Goal: Task Accomplishment & Management: Manage account settings

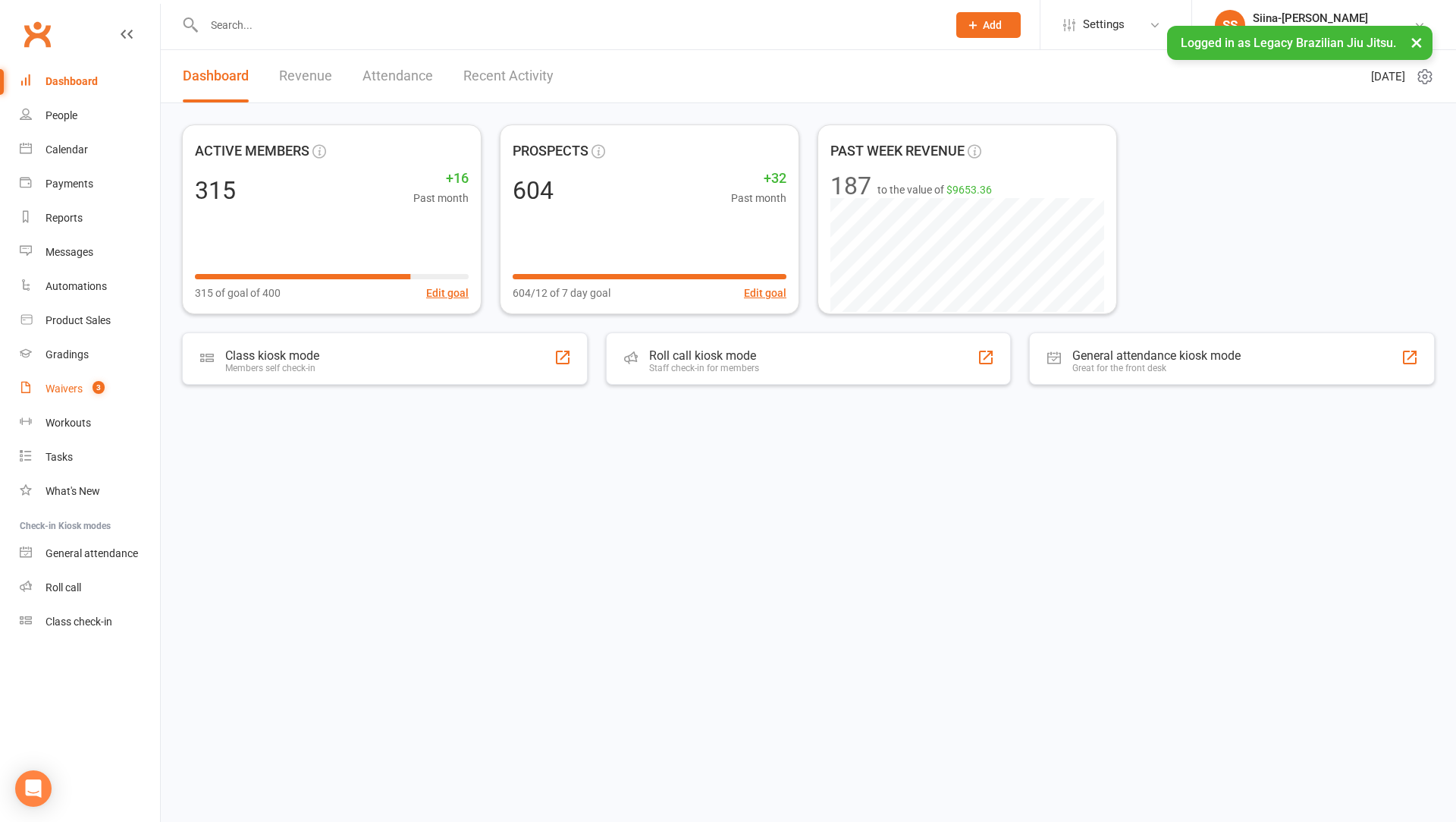
click at [91, 398] on link "Waivers 3" at bounding box center [89, 389] width 140 height 34
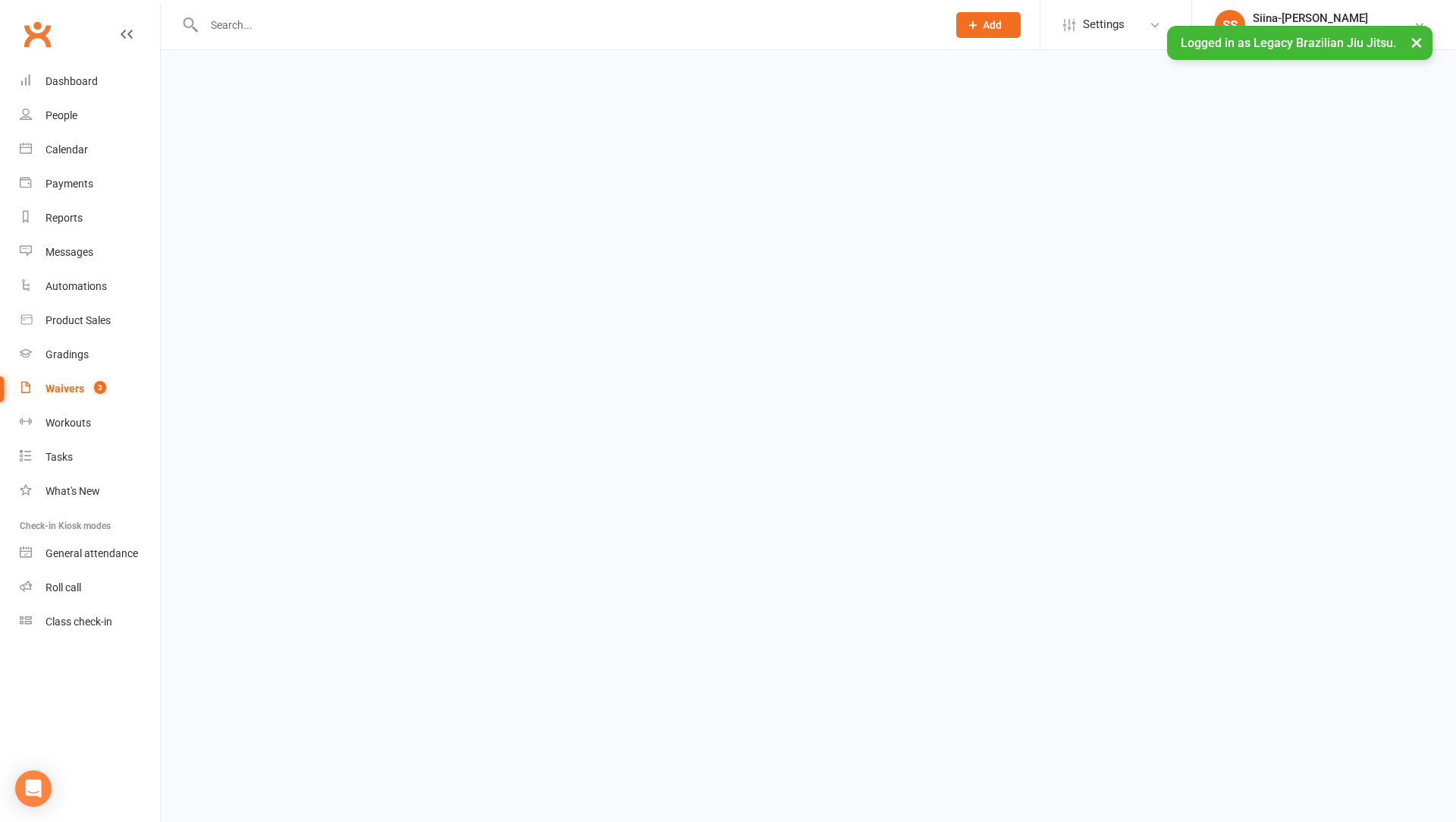
select select "25"
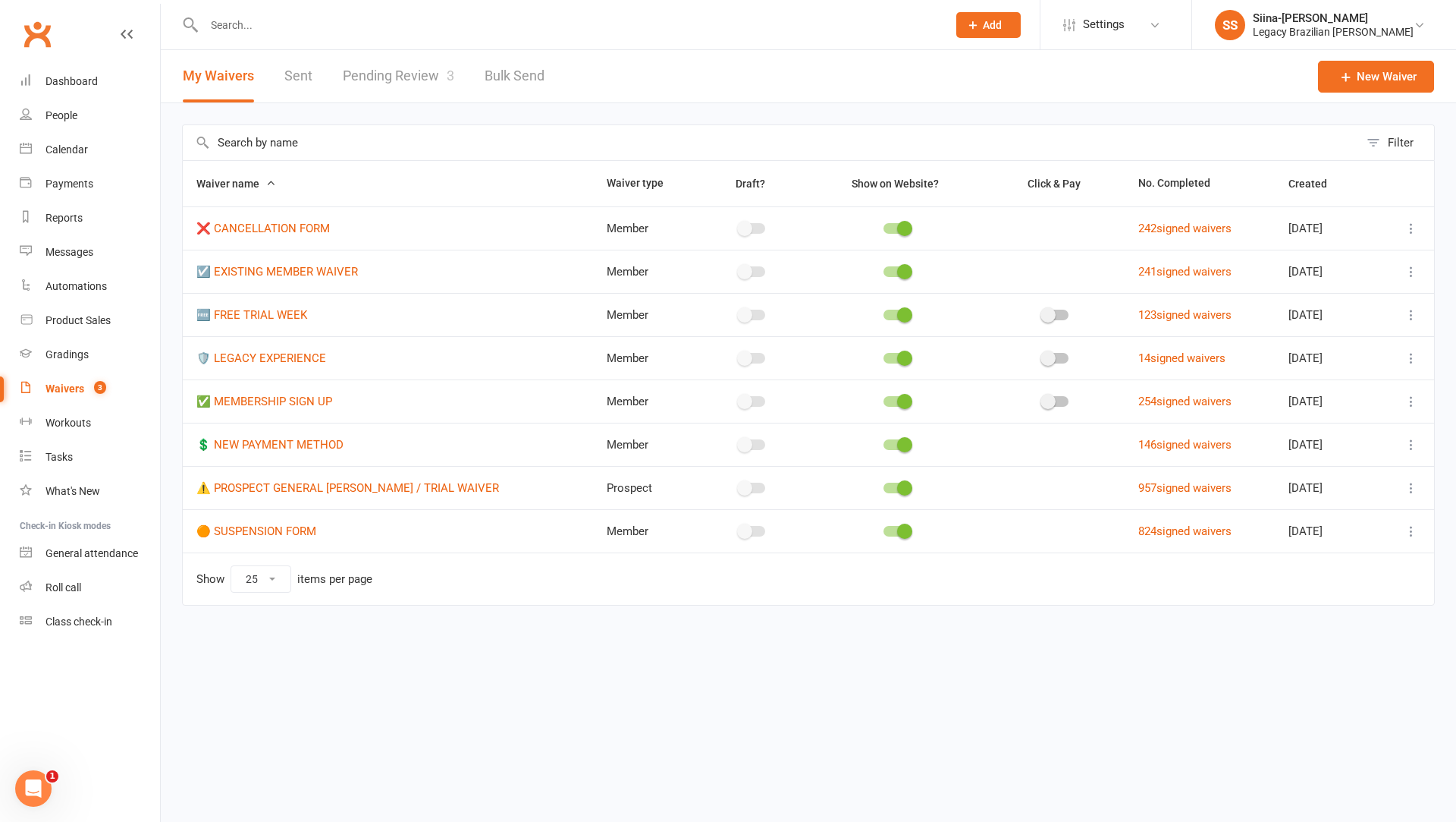
click at [418, 71] on link "Pending Review 3" at bounding box center [399, 77] width 112 height 53
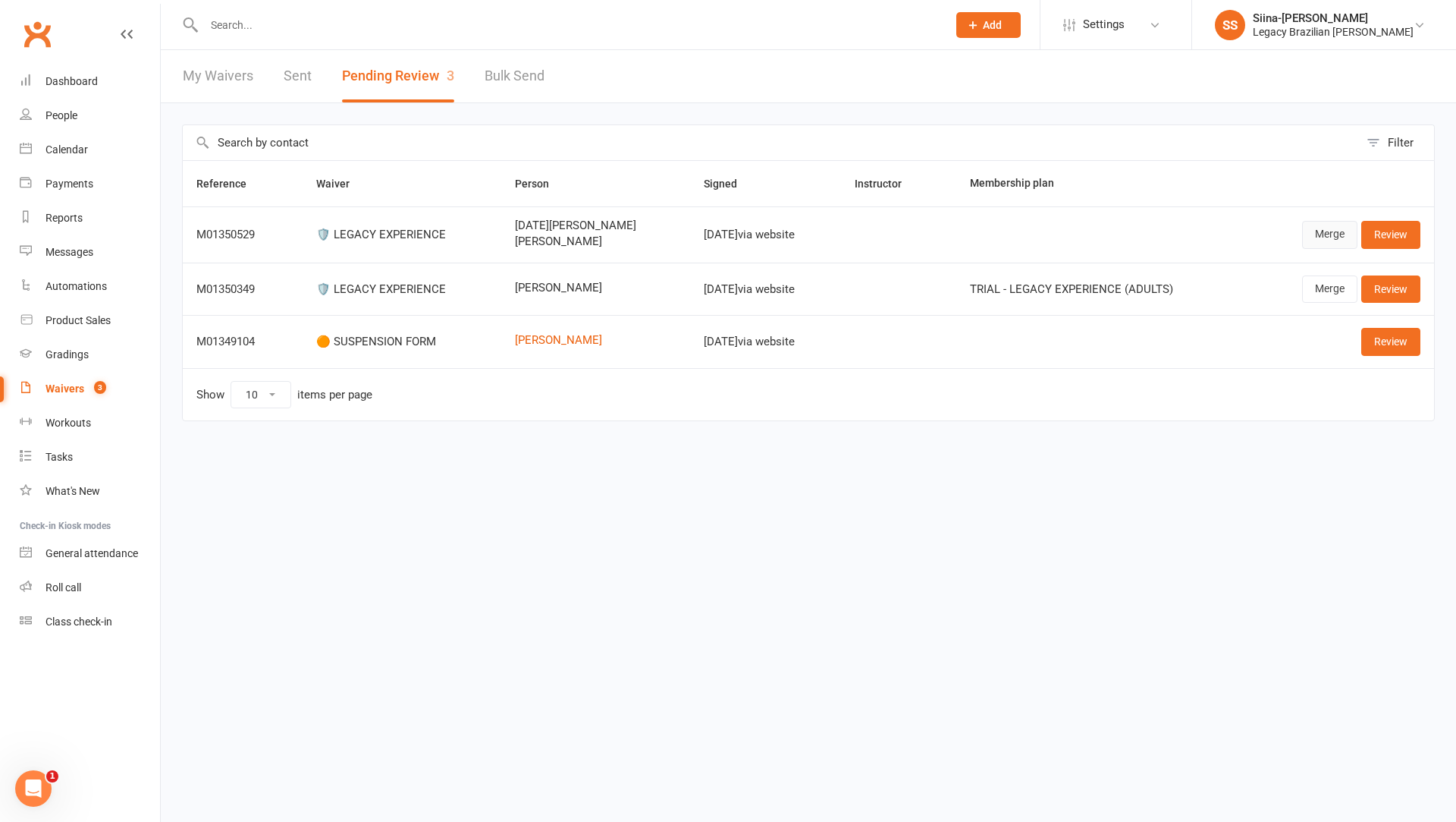
click at [1327, 230] on link "Merge" at bounding box center [1330, 234] width 55 height 27
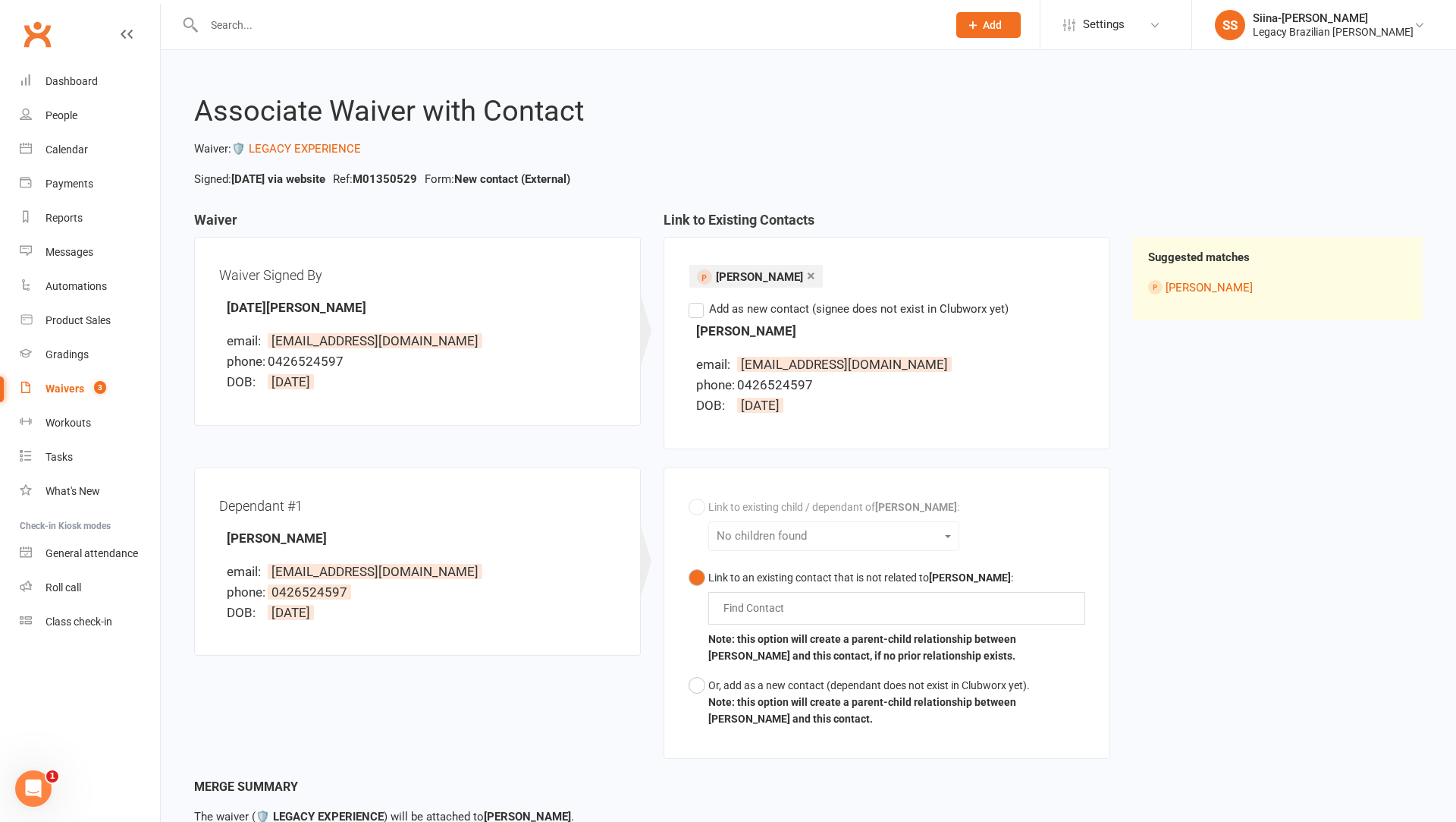
scroll to position [111, 0]
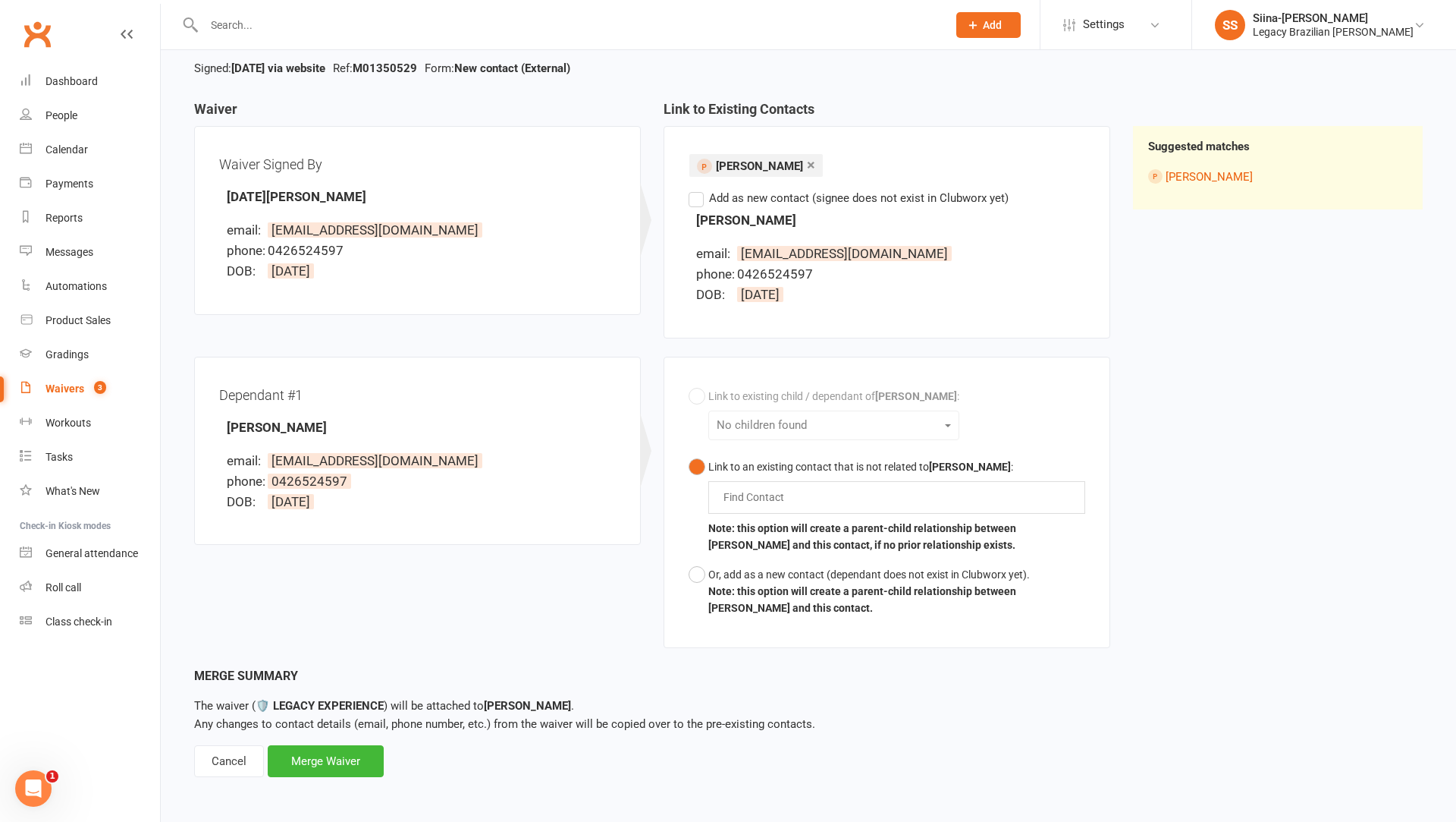
click at [747, 174] on li "× [PERSON_NAME]" at bounding box center [756, 165] width 133 height 22
click at [743, 168] on span "[PERSON_NAME]" at bounding box center [760, 166] width 88 height 14
click at [219, 759] on div "Cancel" at bounding box center [229, 761] width 70 height 32
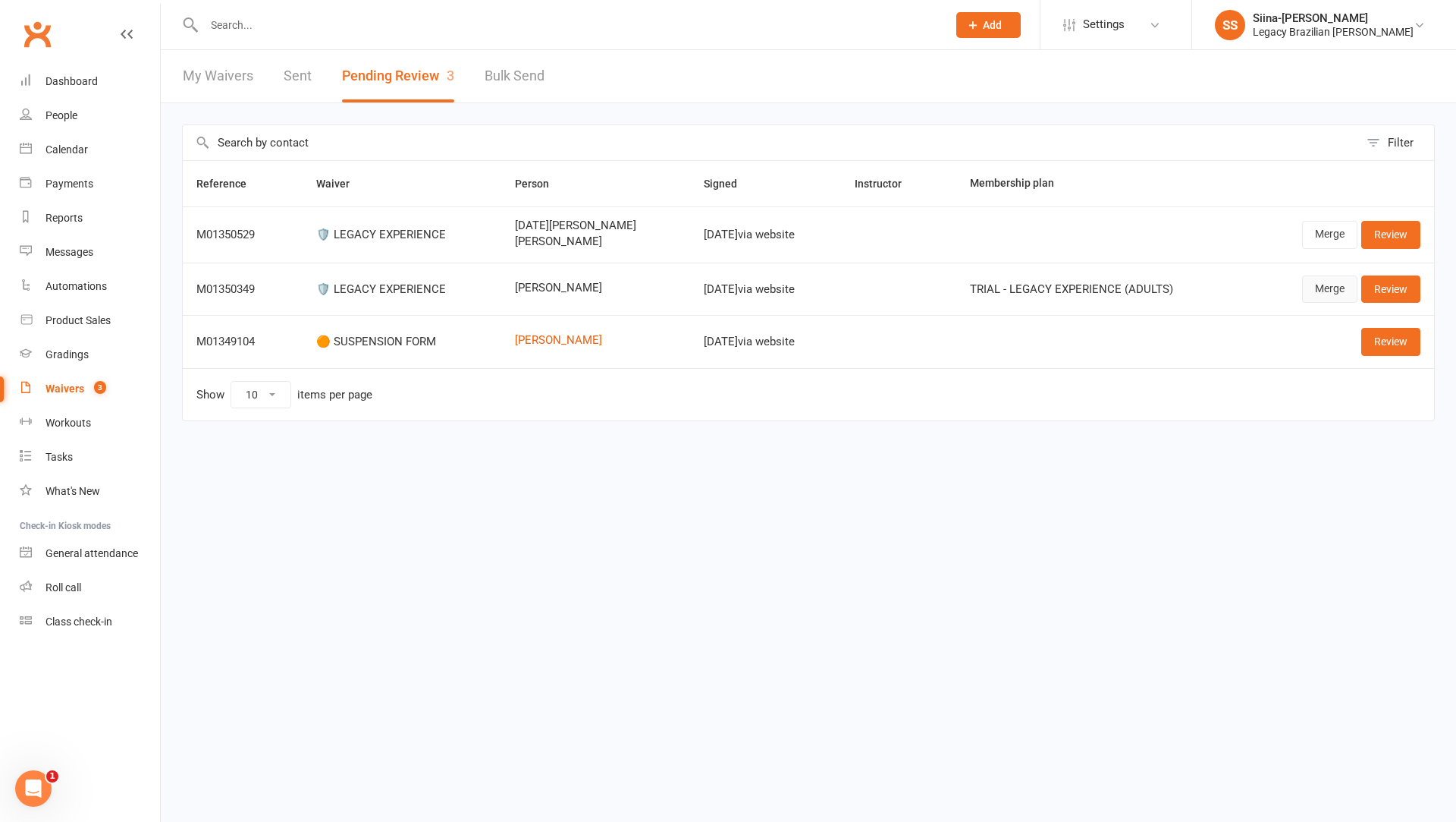
click at [1335, 282] on link "Merge" at bounding box center [1330, 288] width 55 height 27
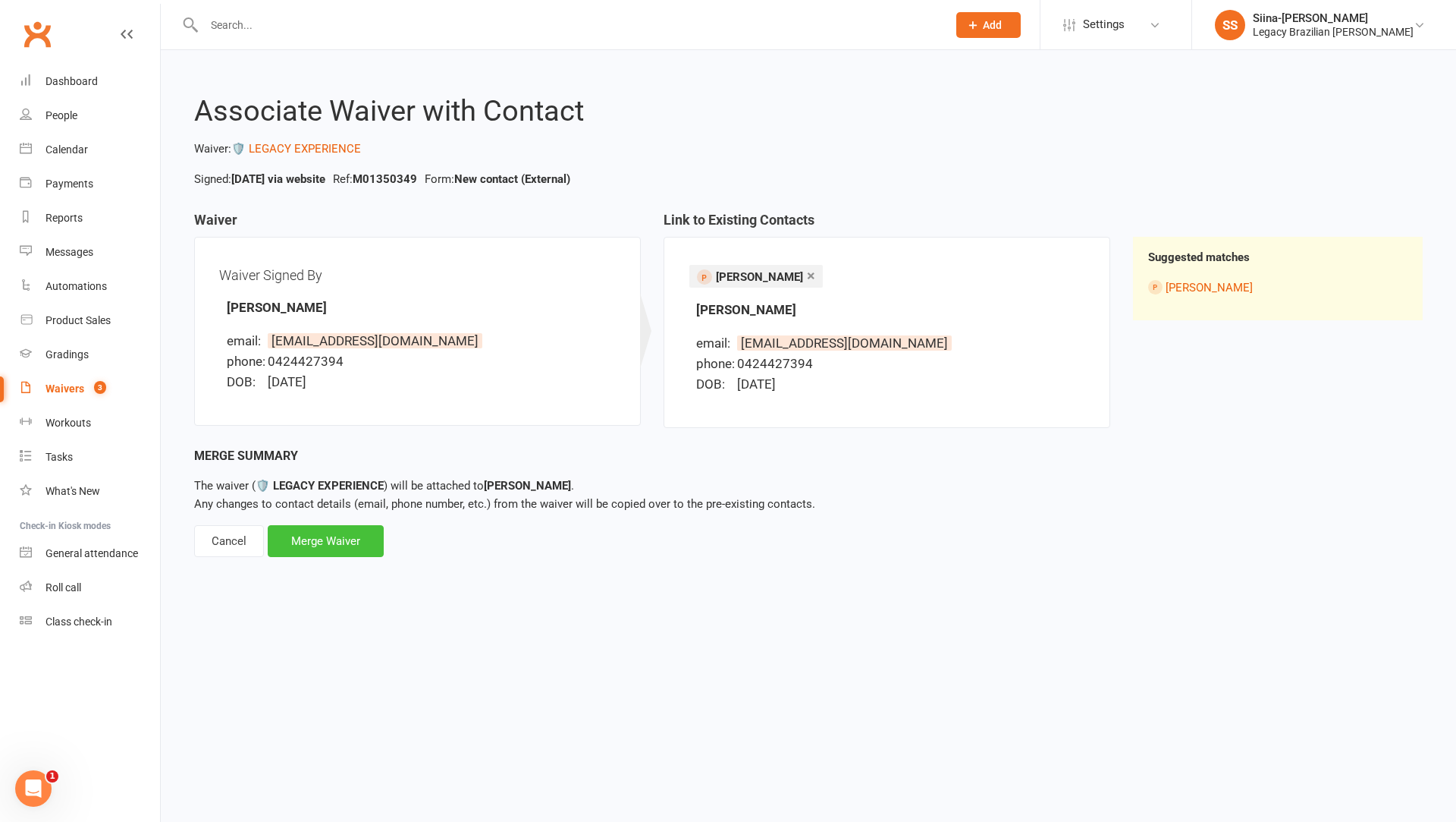
click at [357, 539] on div "Merge Waiver" at bounding box center [326, 541] width 116 height 32
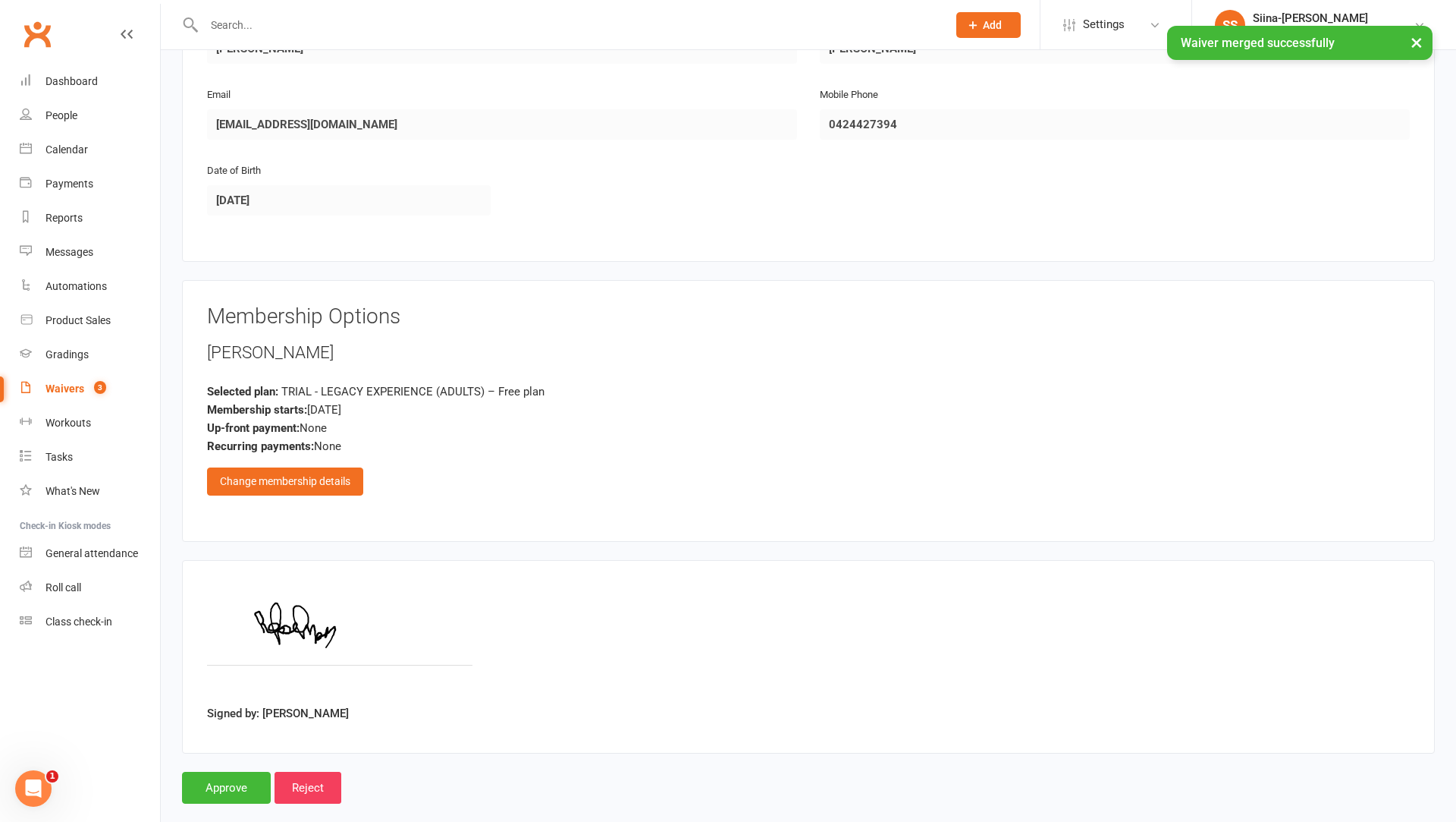
scroll to position [343, 0]
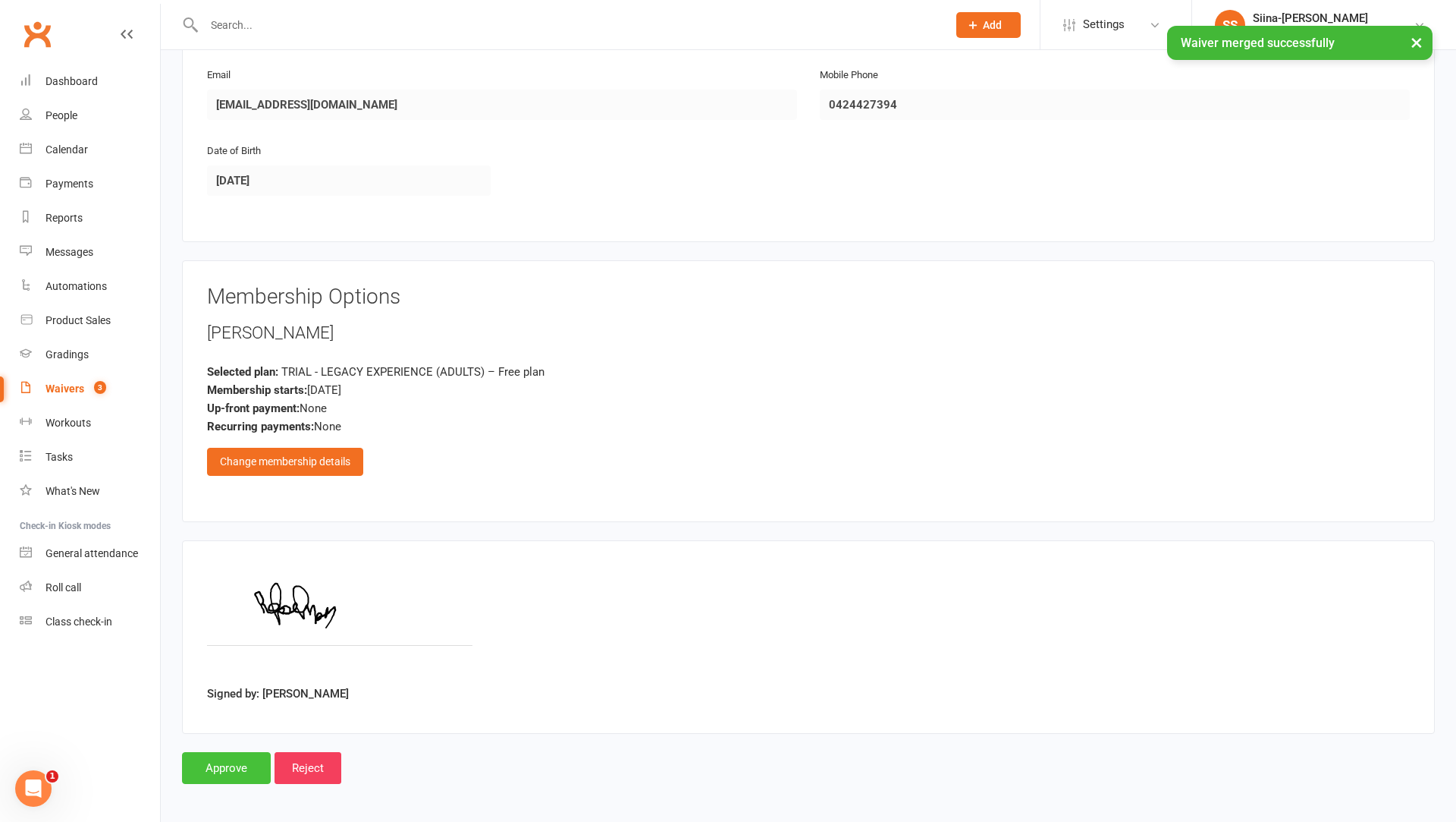
click at [233, 752] on input "Approve" at bounding box center [226, 768] width 88 height 32
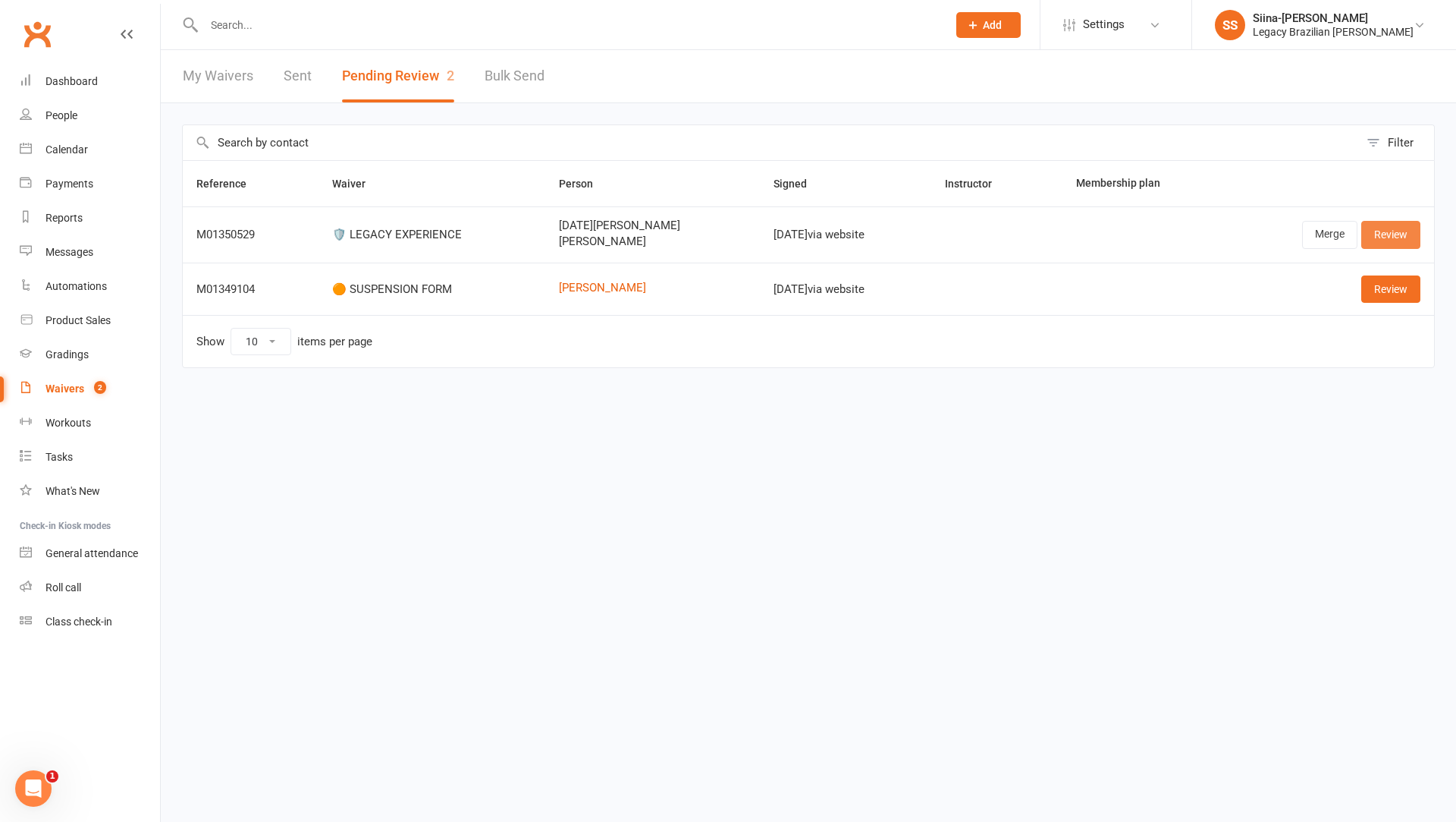
click at [1389, 231] on link "Review" at bounding box center [1391, 234] width 59 height 27
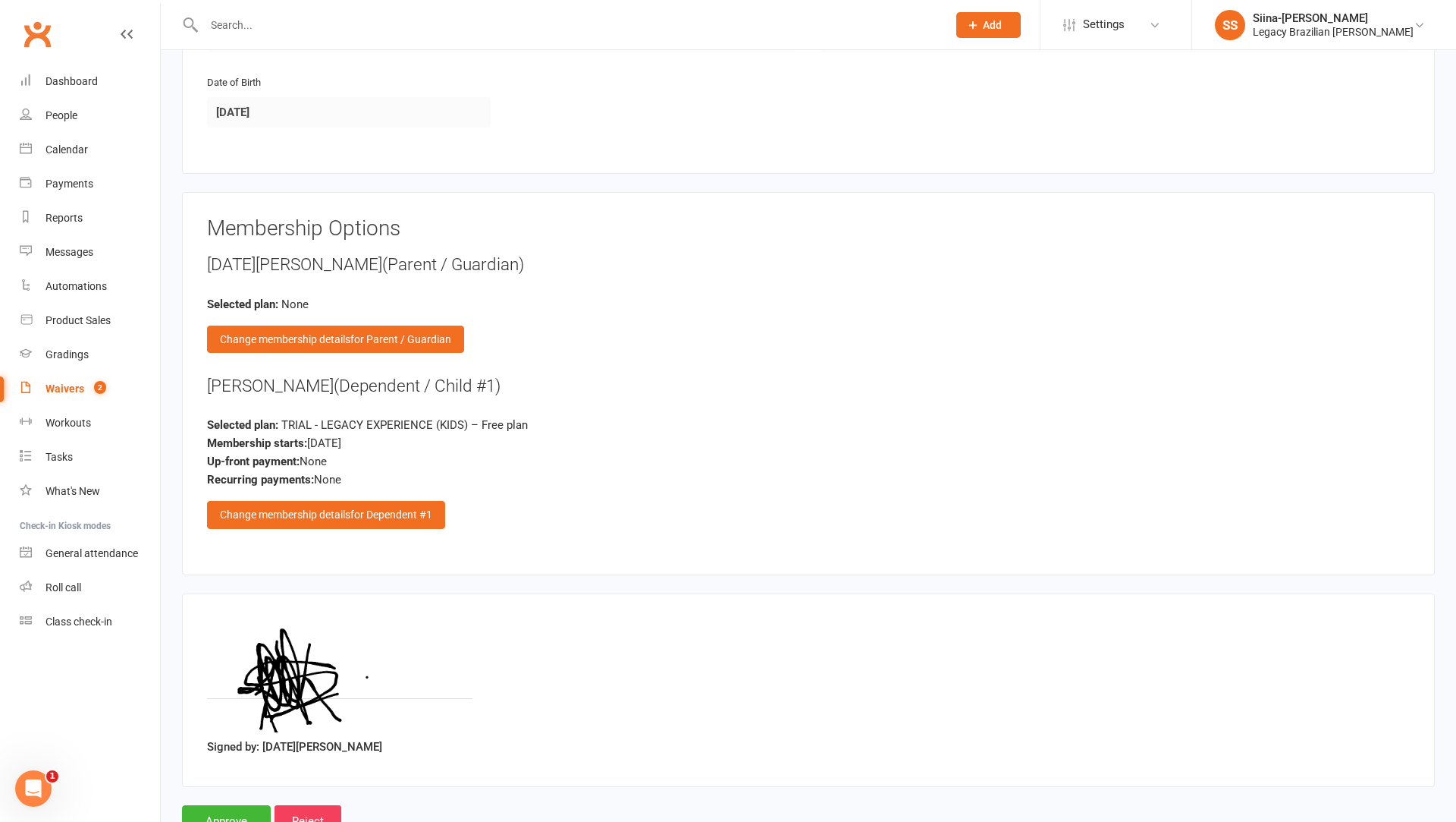
scroll to position [999, 0]
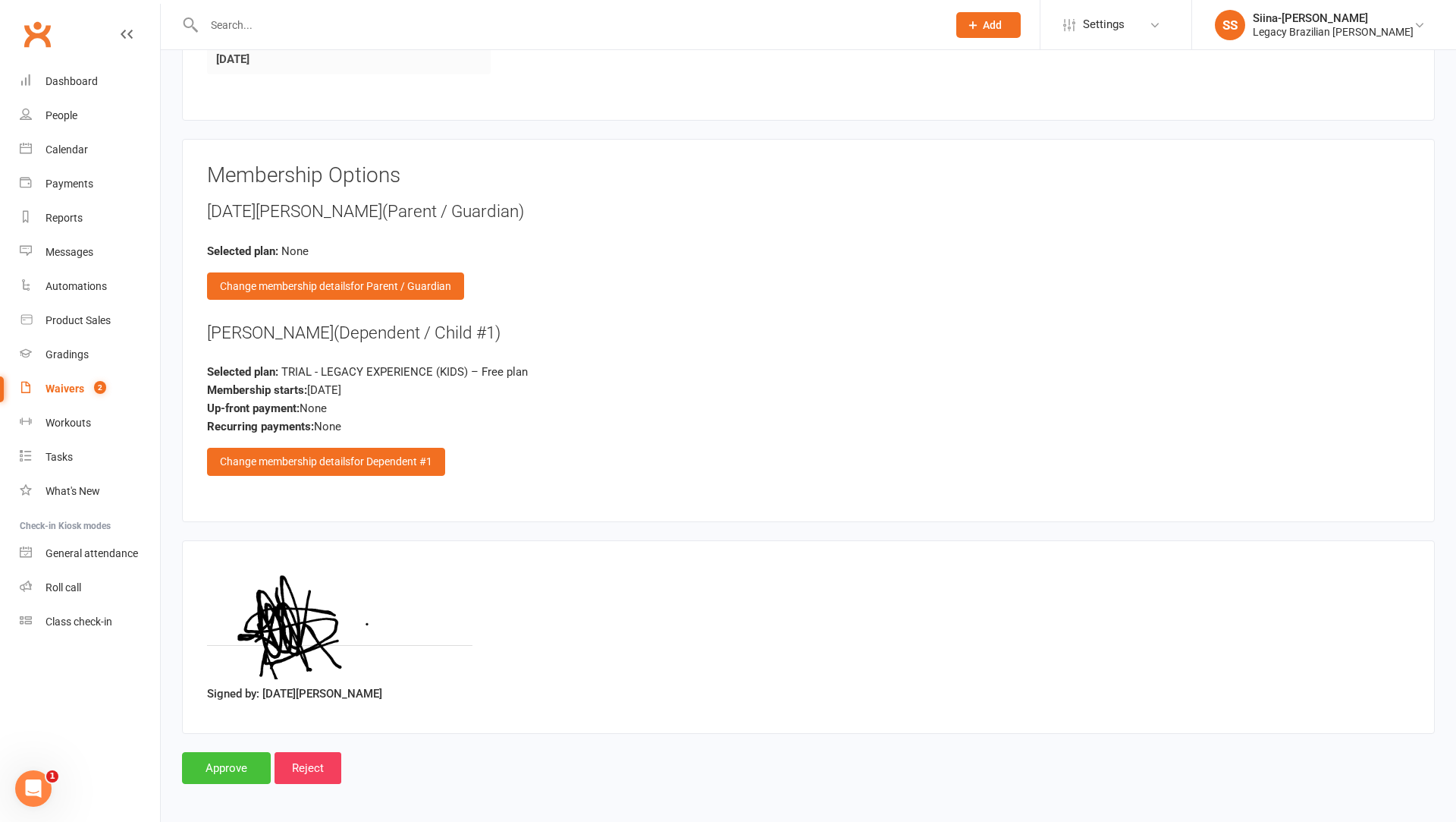
click at [214, 761] on input "Approve" at bounding box center [226, 768] width 88 height 32
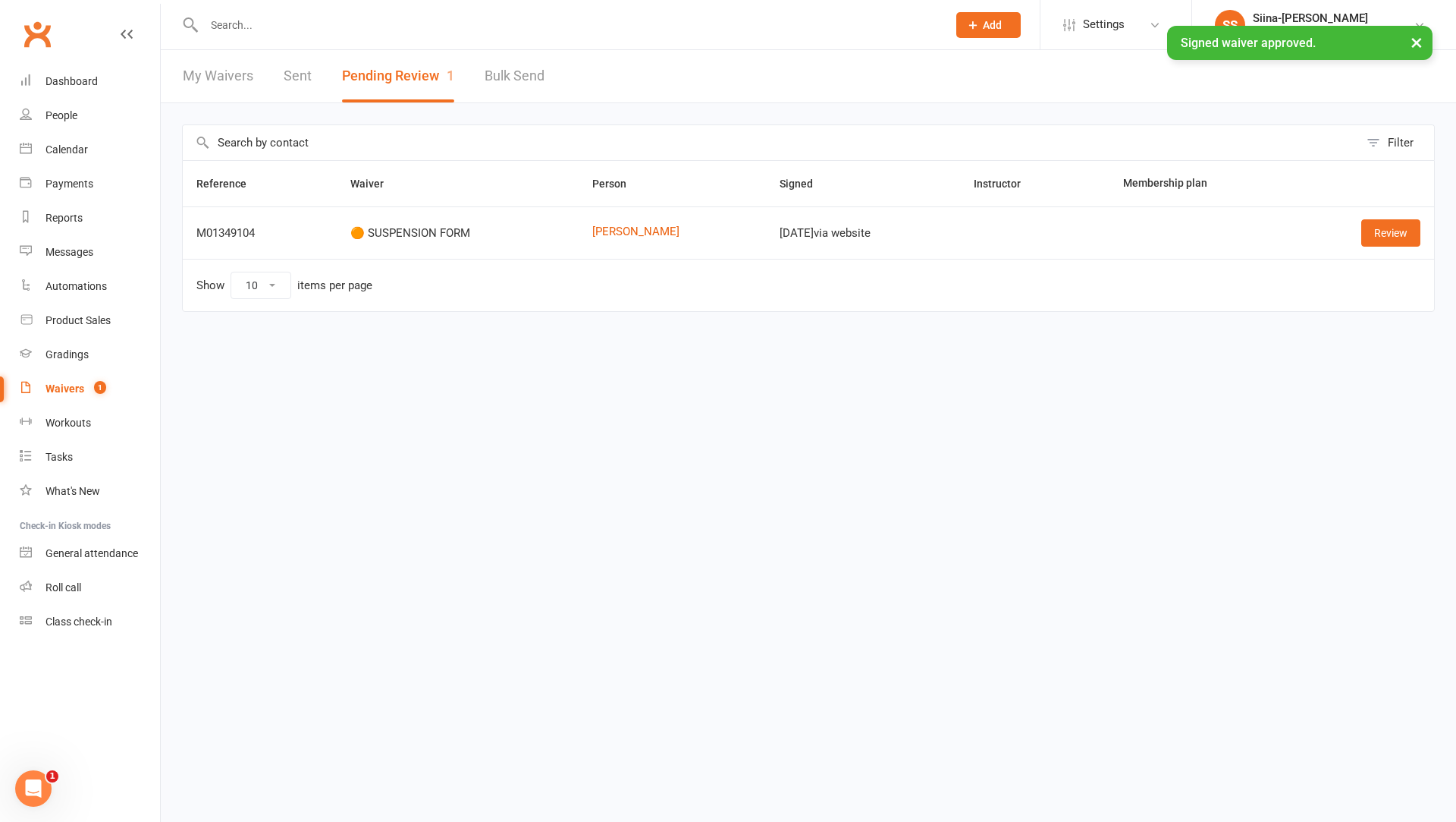
click at [266, 18] on input "text" at bounding box center [568, 25] width 737 height 21
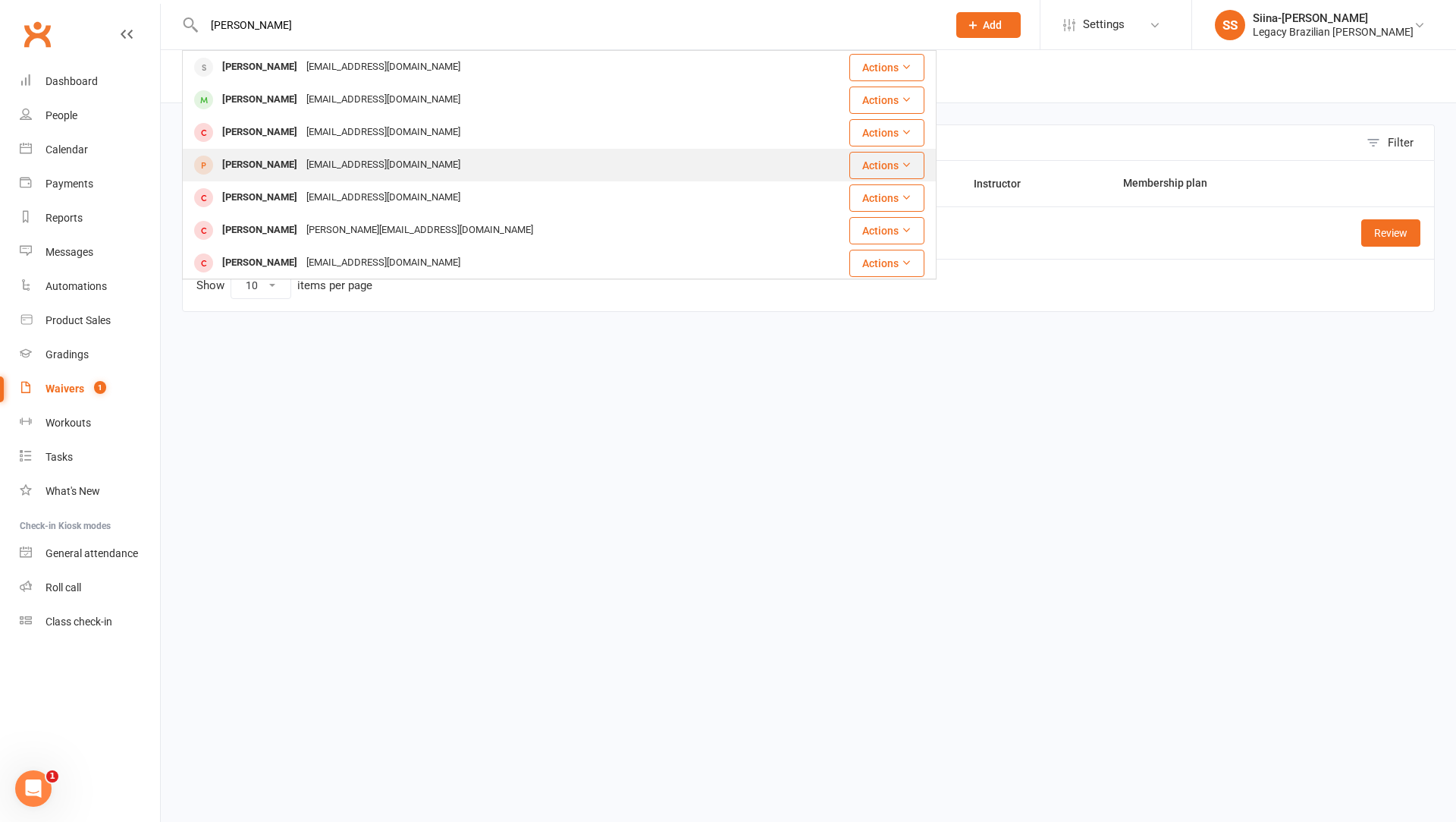
type input "[PERSON_NAME]"
click at [326, 176] on div "[PERSON_NAME] [EMAIL_ADDRESS][DOMAIN_NAME]" at bounding box center [496, 165] width 626 height 31
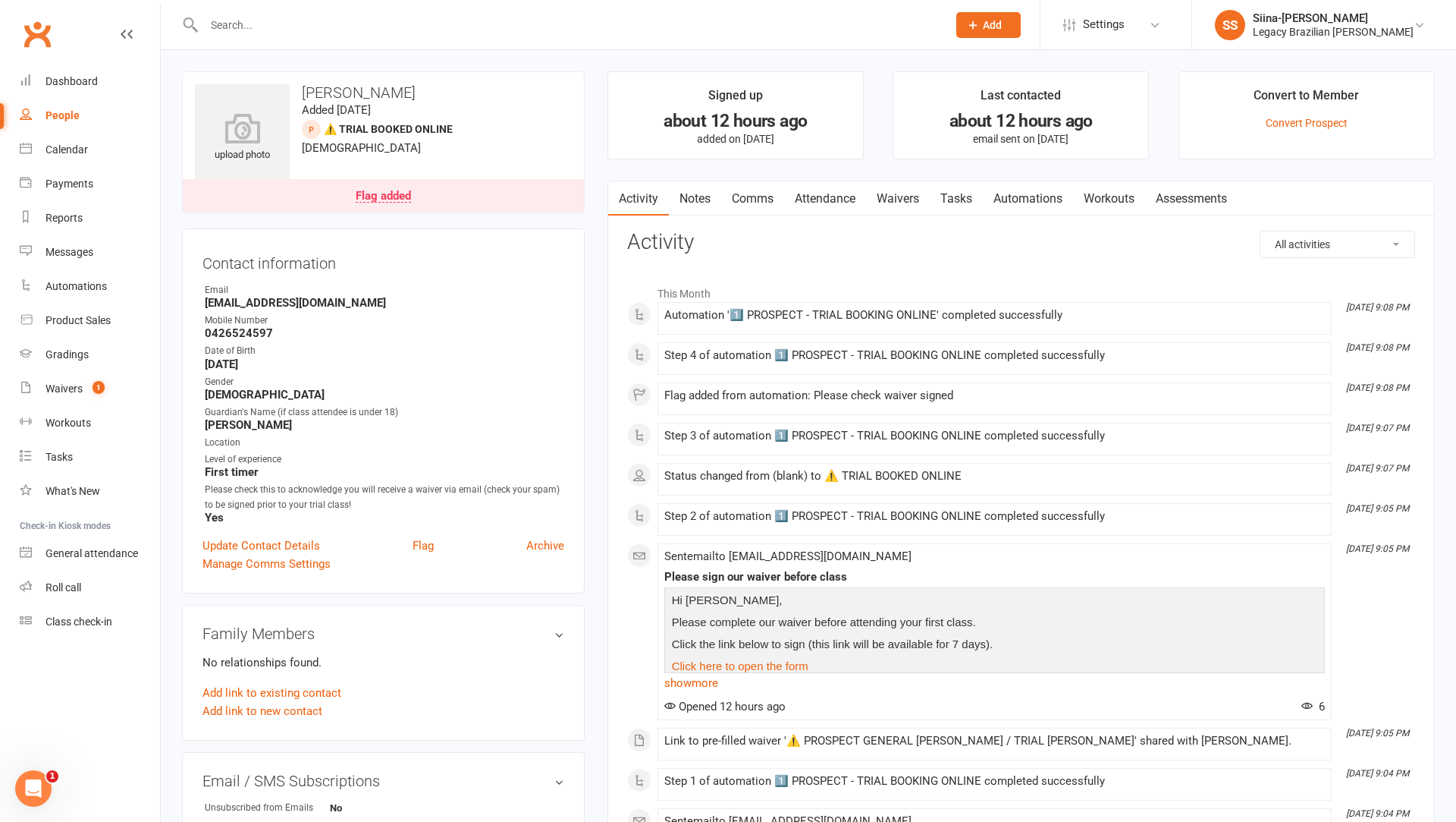
click at [245, 19] on input "text" at bounding box center [568, 25] width 737 height 21
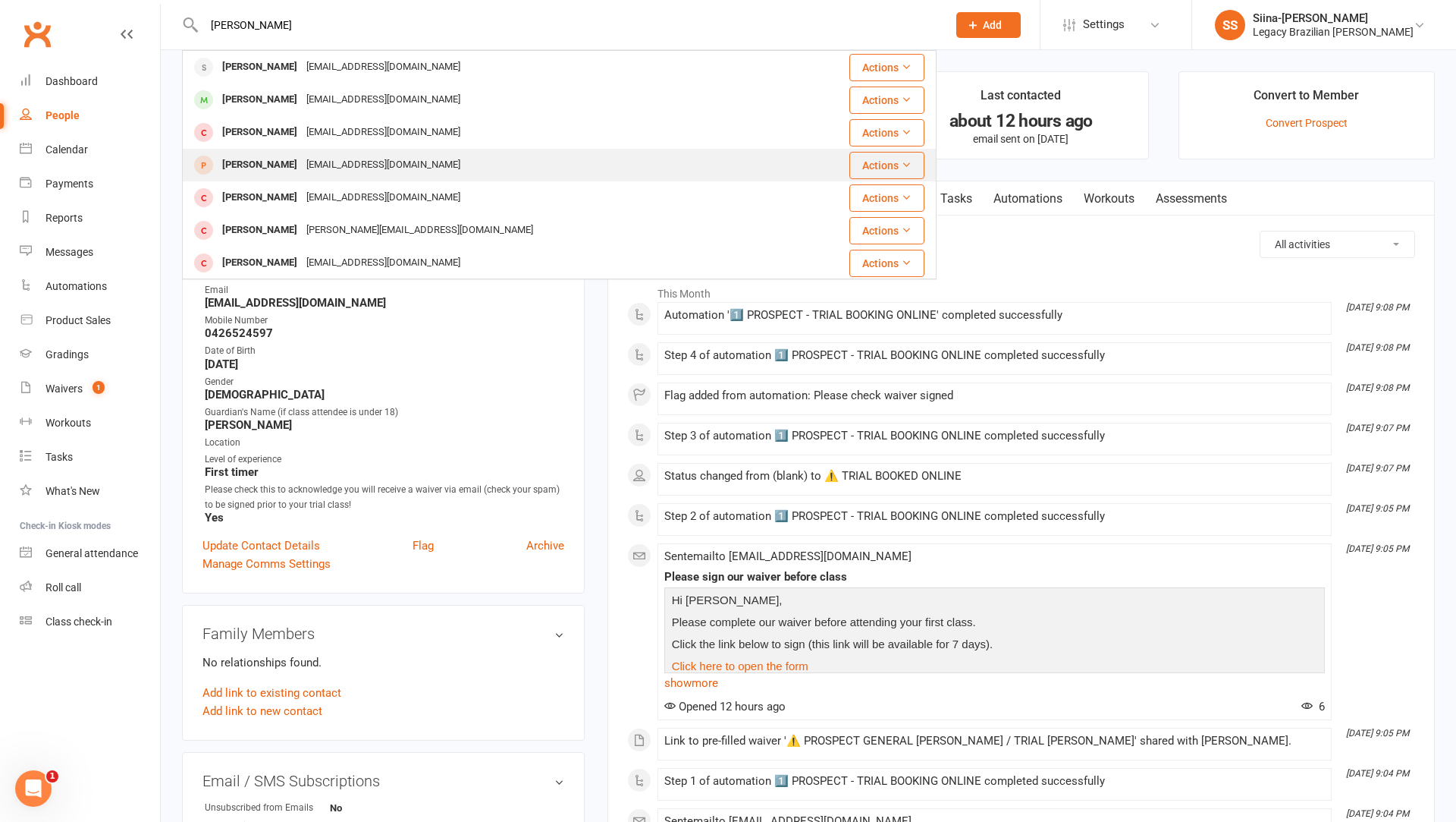
type input "[PERSON_NAME]"
click at [417, 156] on div "[PERSON_NAME] [EMAIL_ADDRESS][DOMAIN_NAME]" at bounding box center [496, 165] width 626 height 31
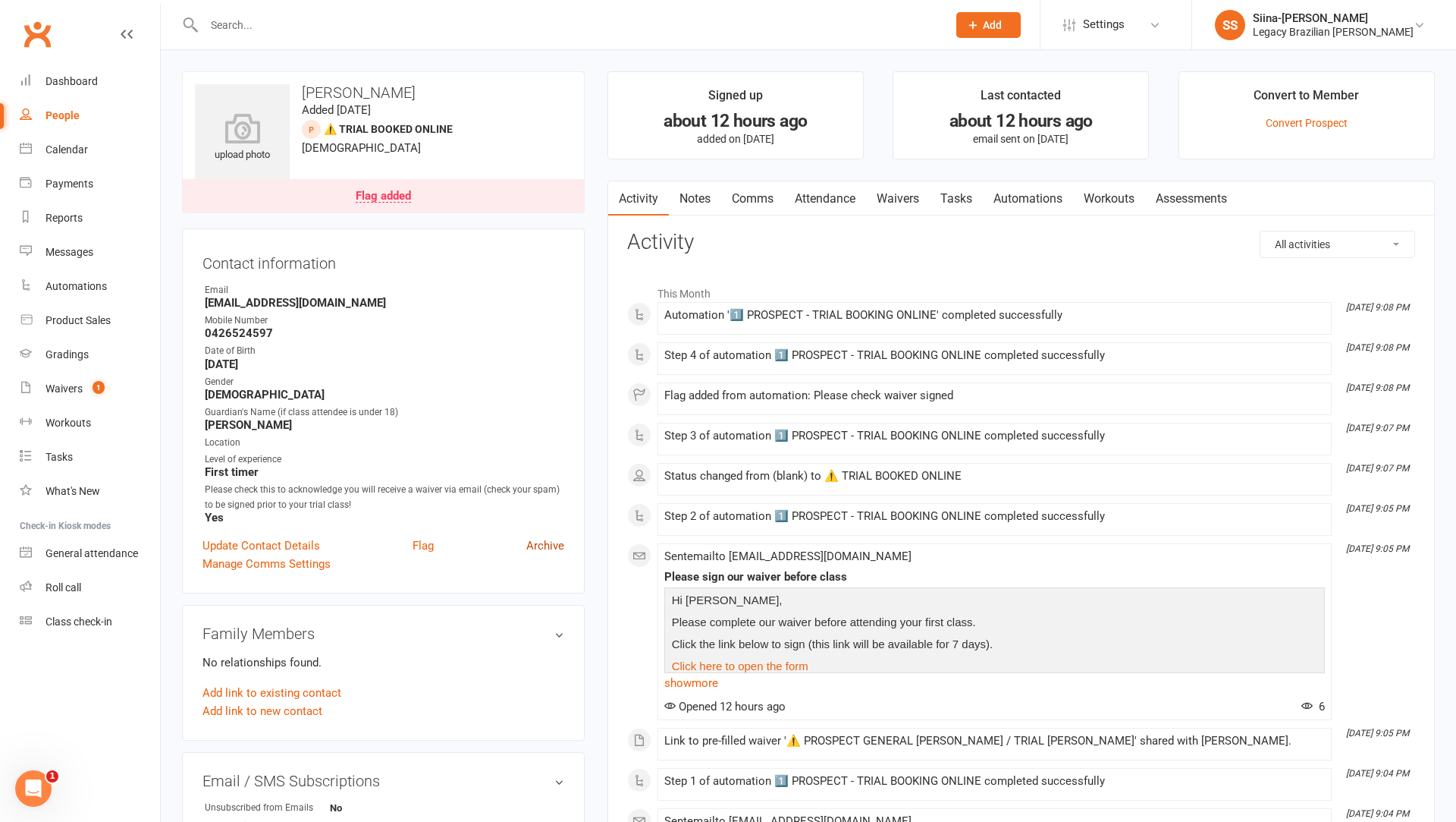
click at [548, 541] on link "Archive" at bounding box center [545, 545] width 38 height 18
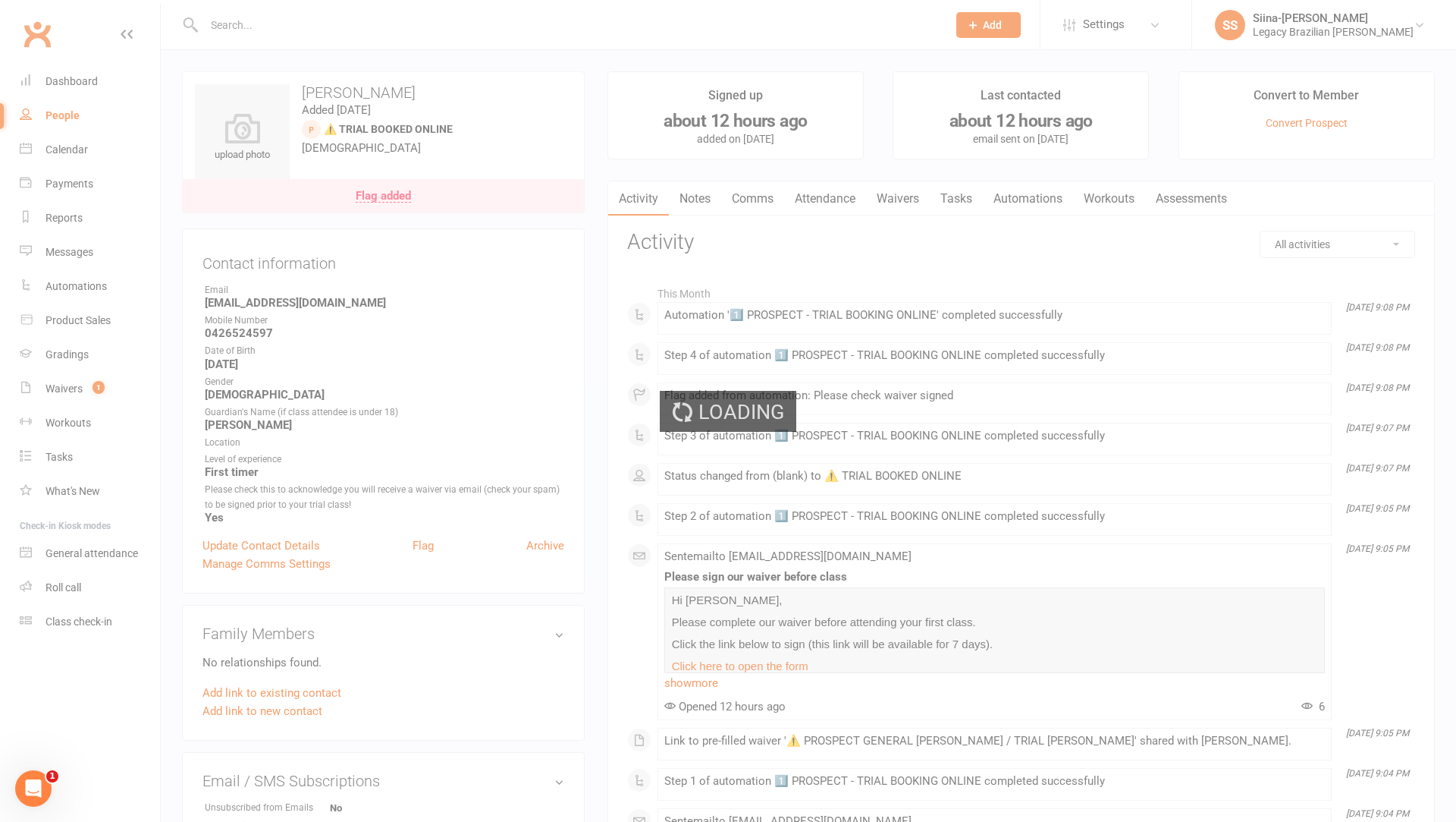
select select "100"
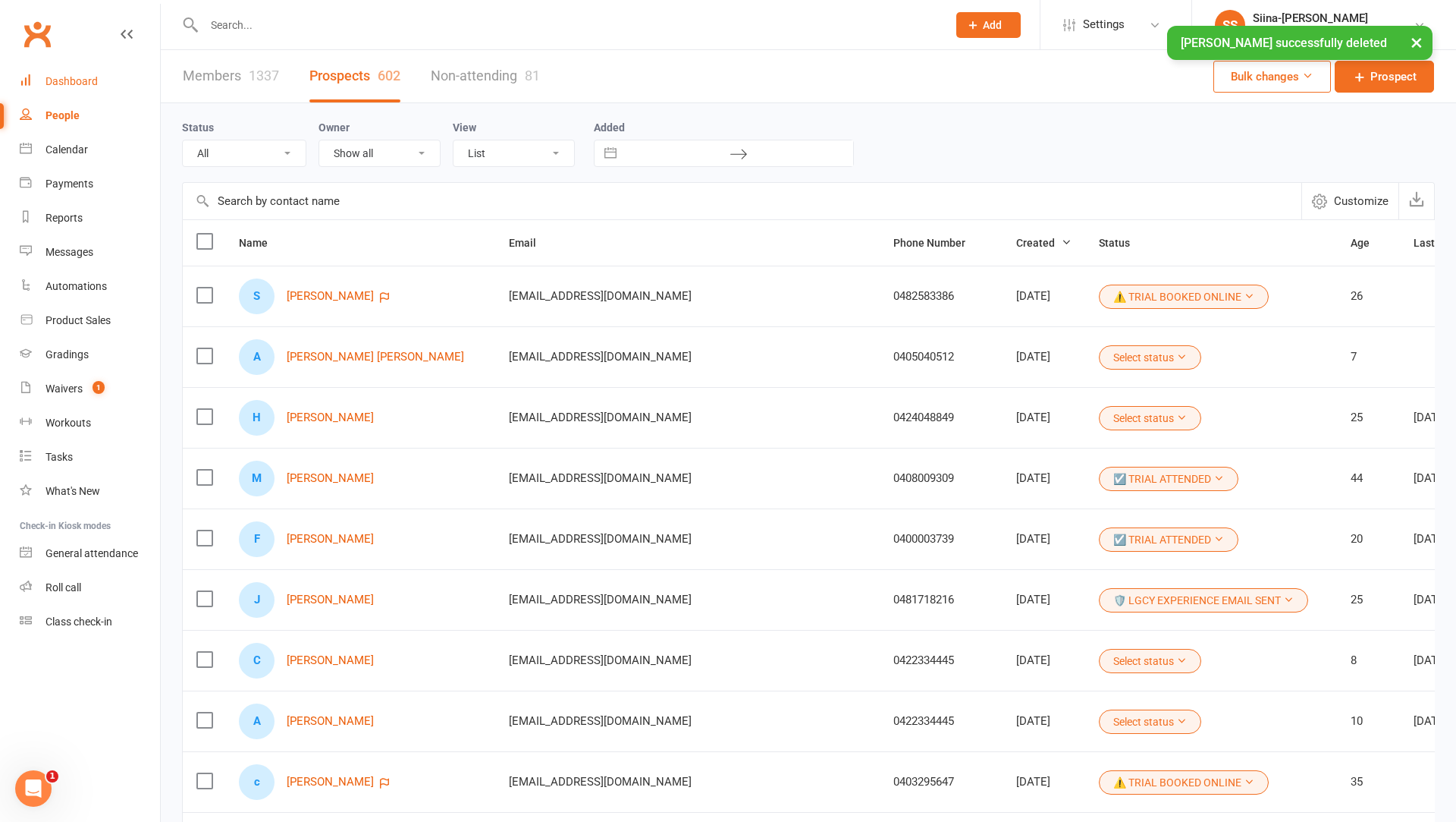
click at [84, 75] on div "Dashboard" at bounding box center [72, 81] width 53 height 12
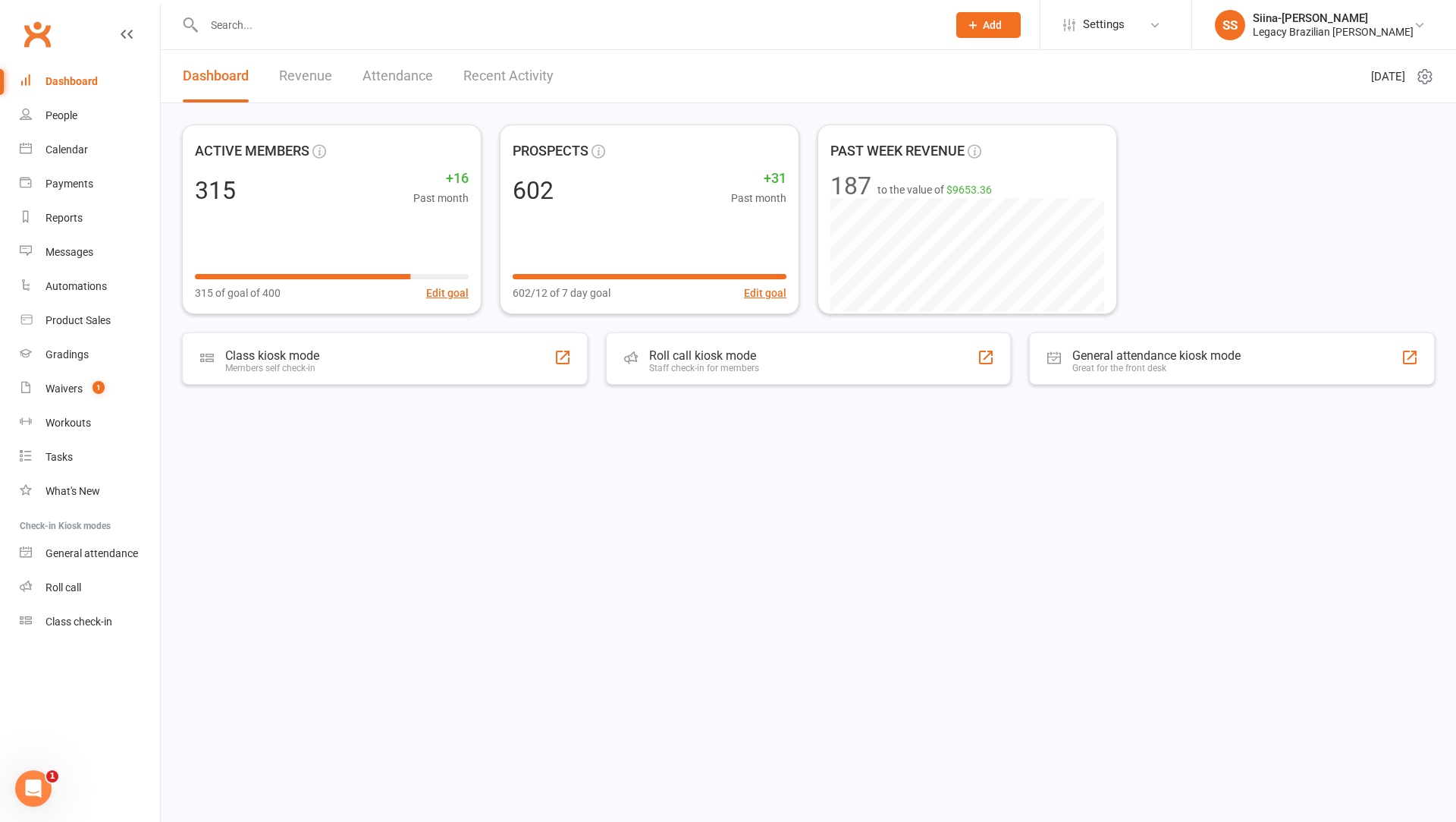
click at [264, 22] on input "text" at bounding box center [568, 25] width 737 height 21
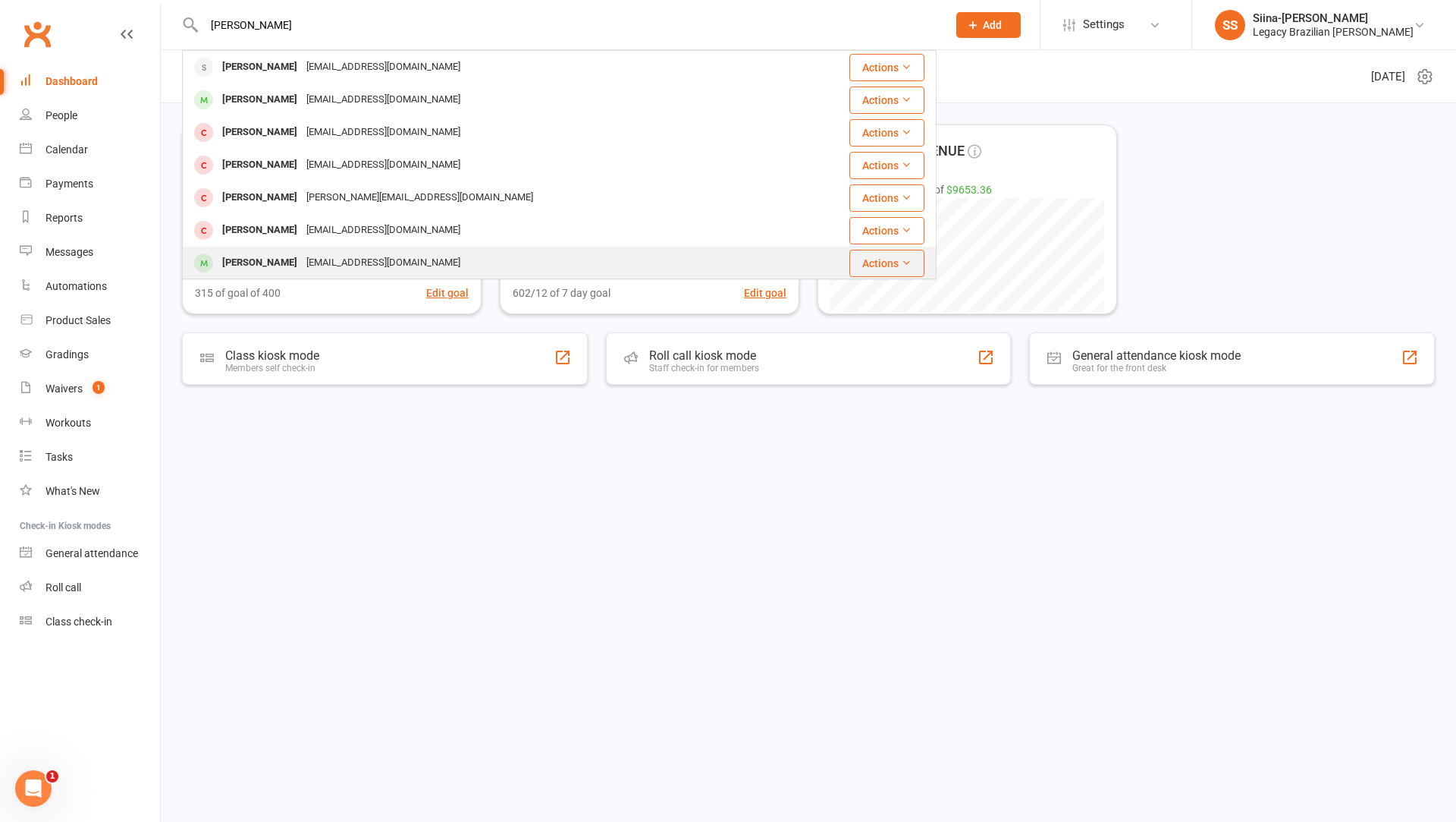
type input "[PERSON_NAME]"
click at [317, 259] on div "[EMAIL_ADDRESS][DOMAIN_NAME]" at bounding box center [383, 263] width 163 height 22
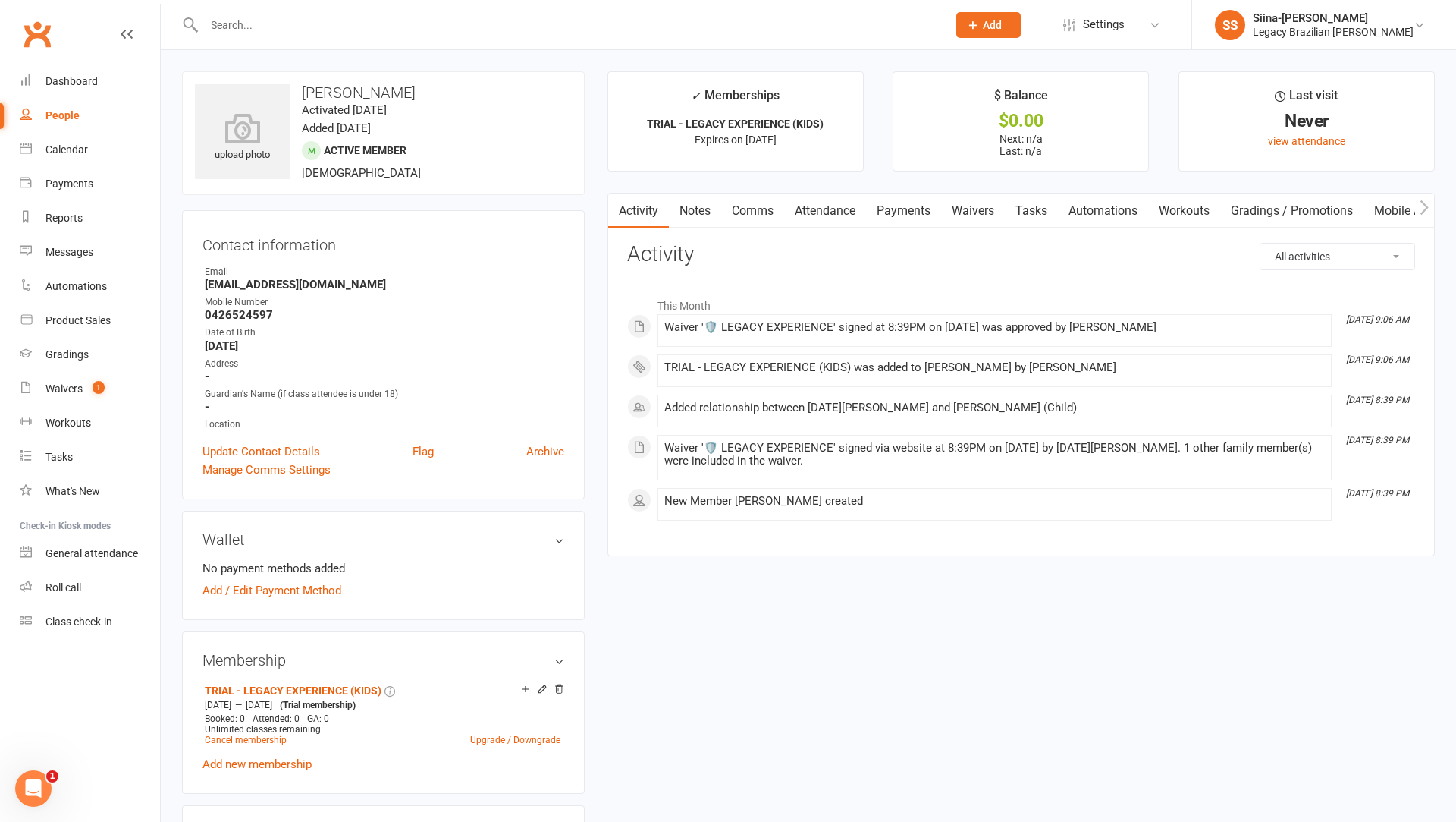
click at [279, 19] on input "text" at bounding box center [568, 25] width 737 height 21
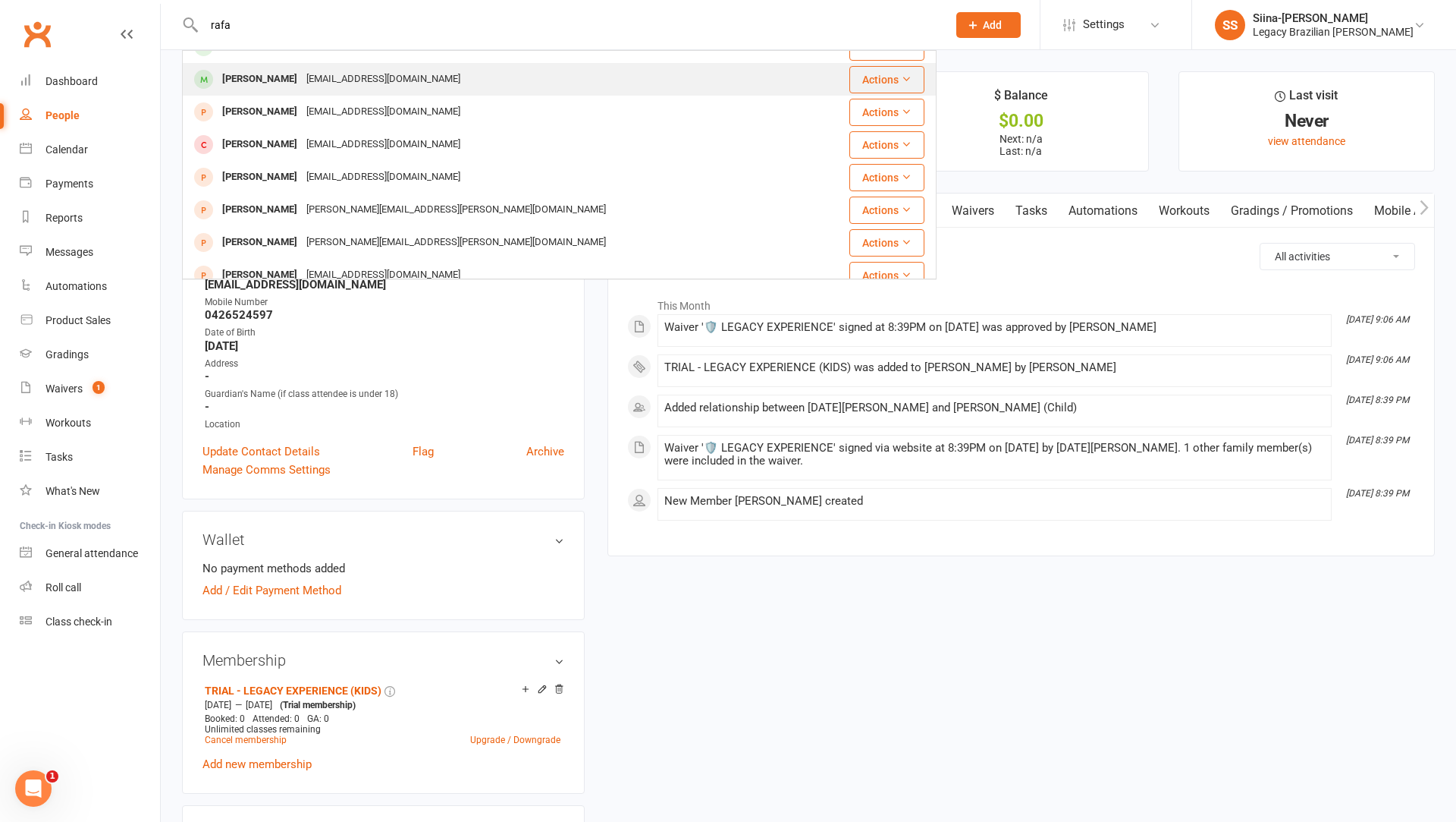
scroll to position [130, 0]
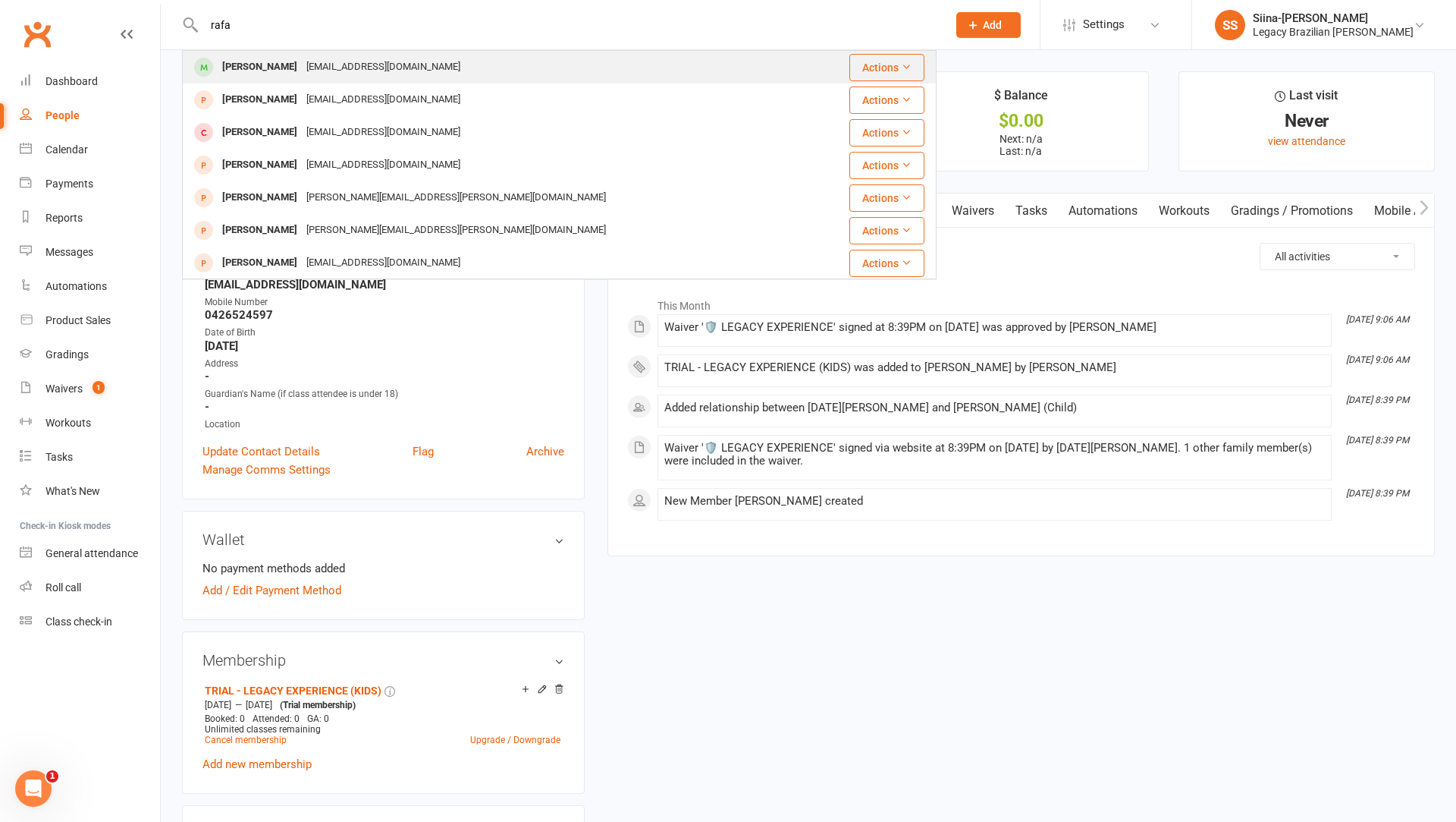
type input "rafa"
click at [316, 71] on div "[EMAIL_ADDRESS][DOMAIN_NAME]" at bounding box center [383, 67] width 163 height 22
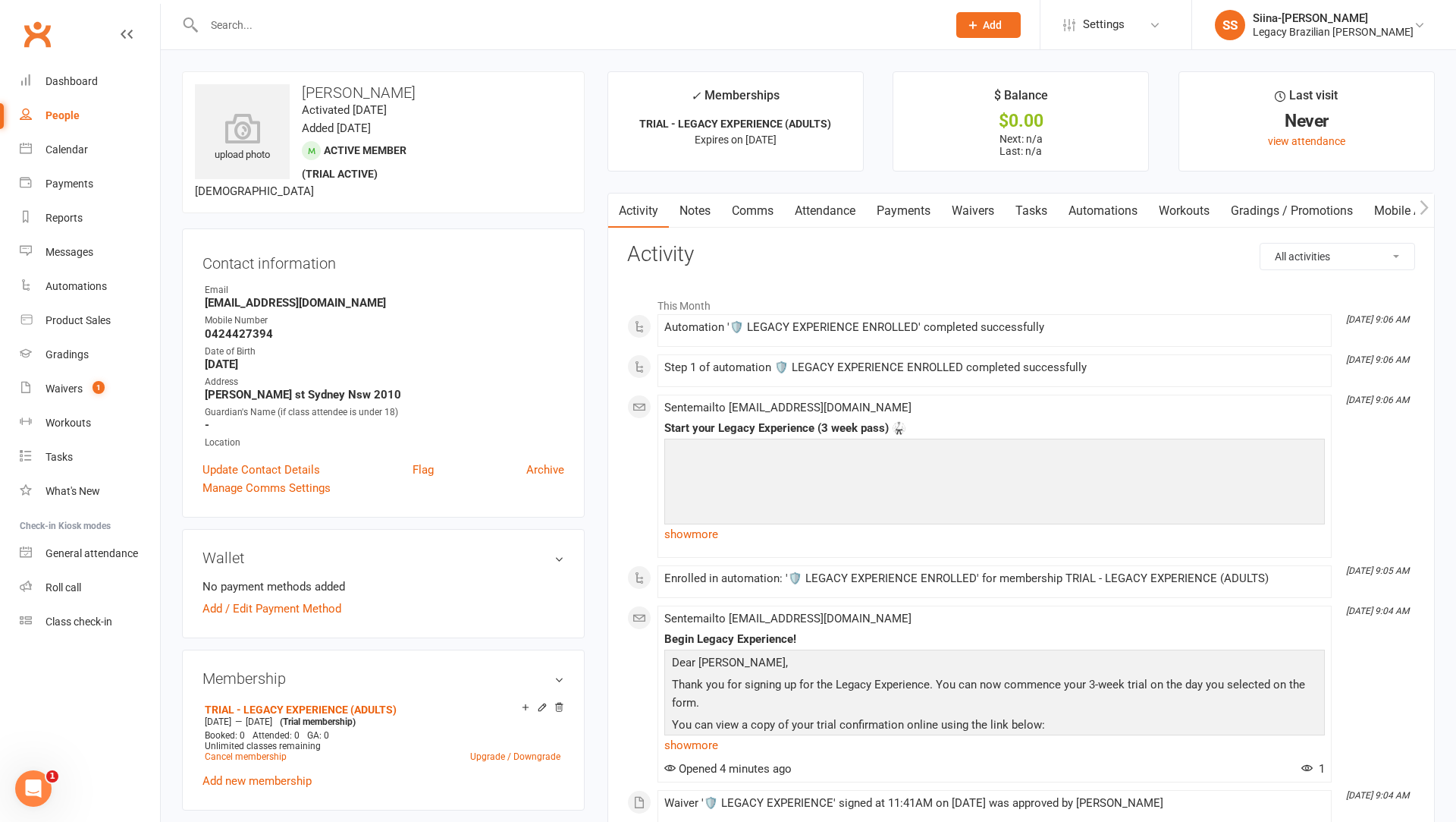
copy h3 "[PERSON_NAME]"
drag, startPoint x: 399, startPoint y: 93, endPoint x: 345, endPoint y: 98, distance: 54.2
click at [345, 97] on h3 "[PERSON_NAME]" at bounding box center [383, 93] width 377 height 17
click at [579, 254] on div "Contact information Owner Email [EMAIL_ADDRESS][DOMAIN_NAME] Mobile Number [PHO…" at bounding box center [384, 372] width 403 height 289
click at [99, 388] on span "1" at bounding box center [98, 387] width 12 height 13
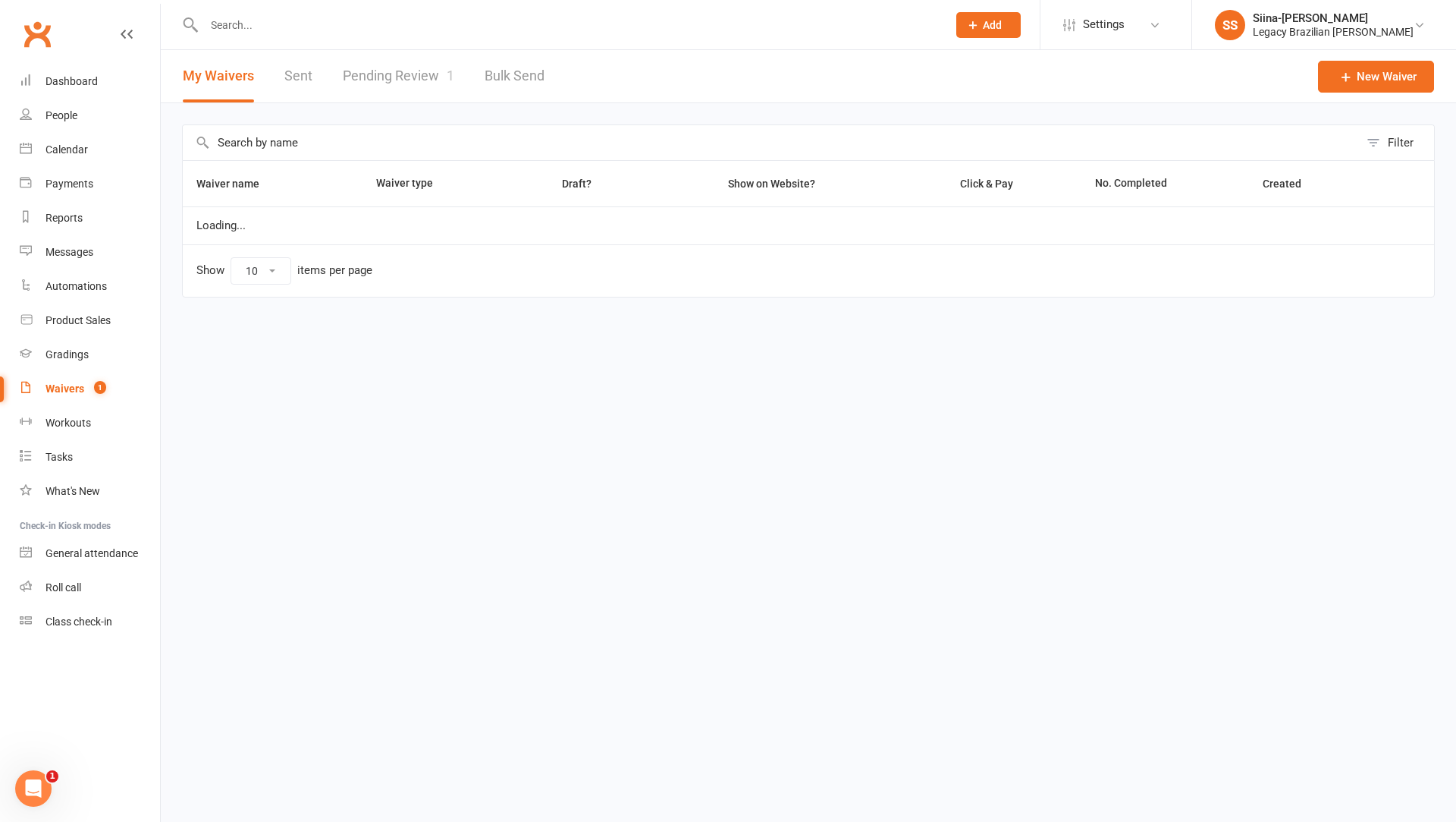
select select "25"
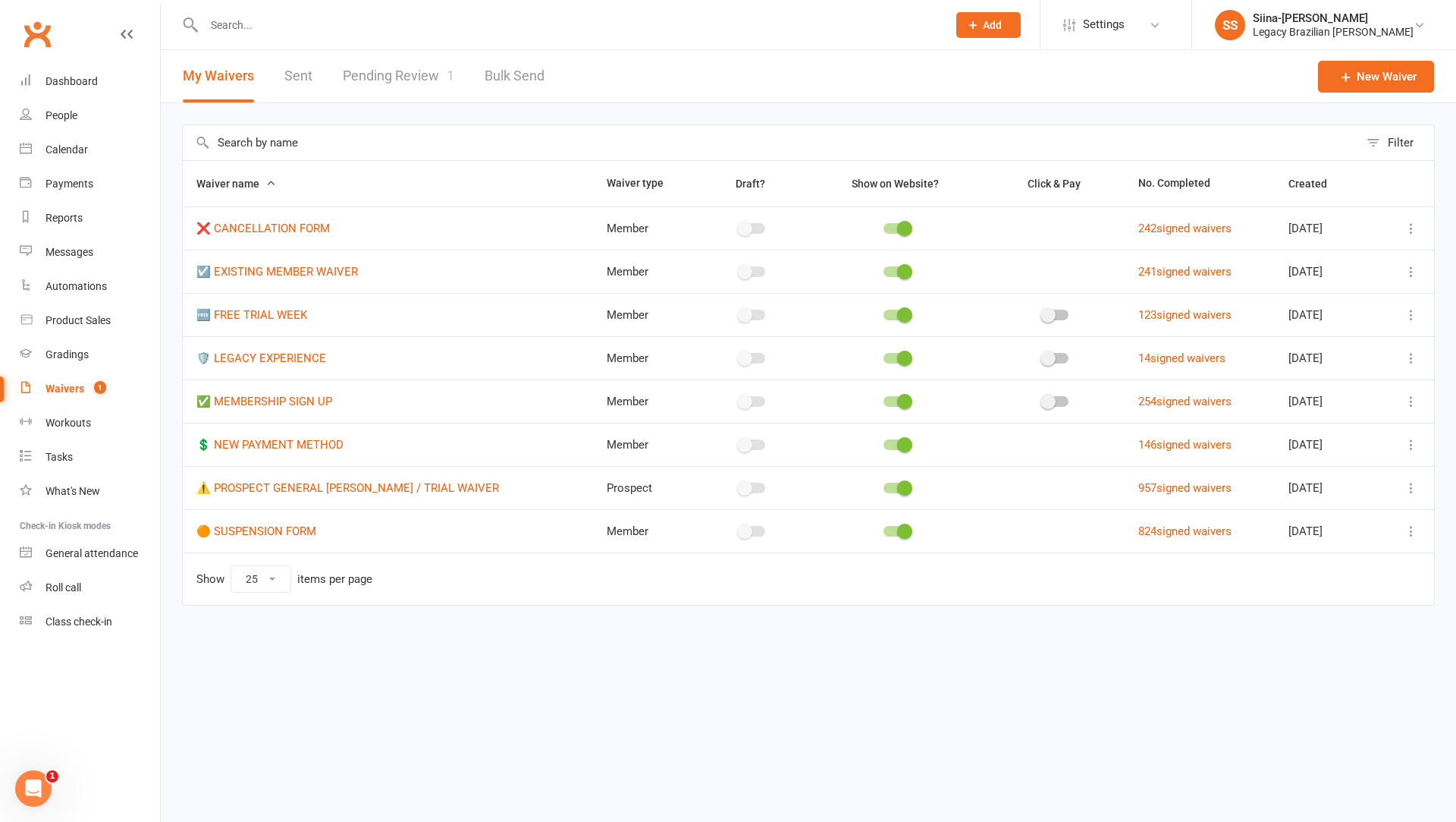
click at [405, 47] on div at bounding box center [559, 25] width 754 height 50
click at [343, 28] on input "text" at bounding box center [568, 25] width 737 height 21
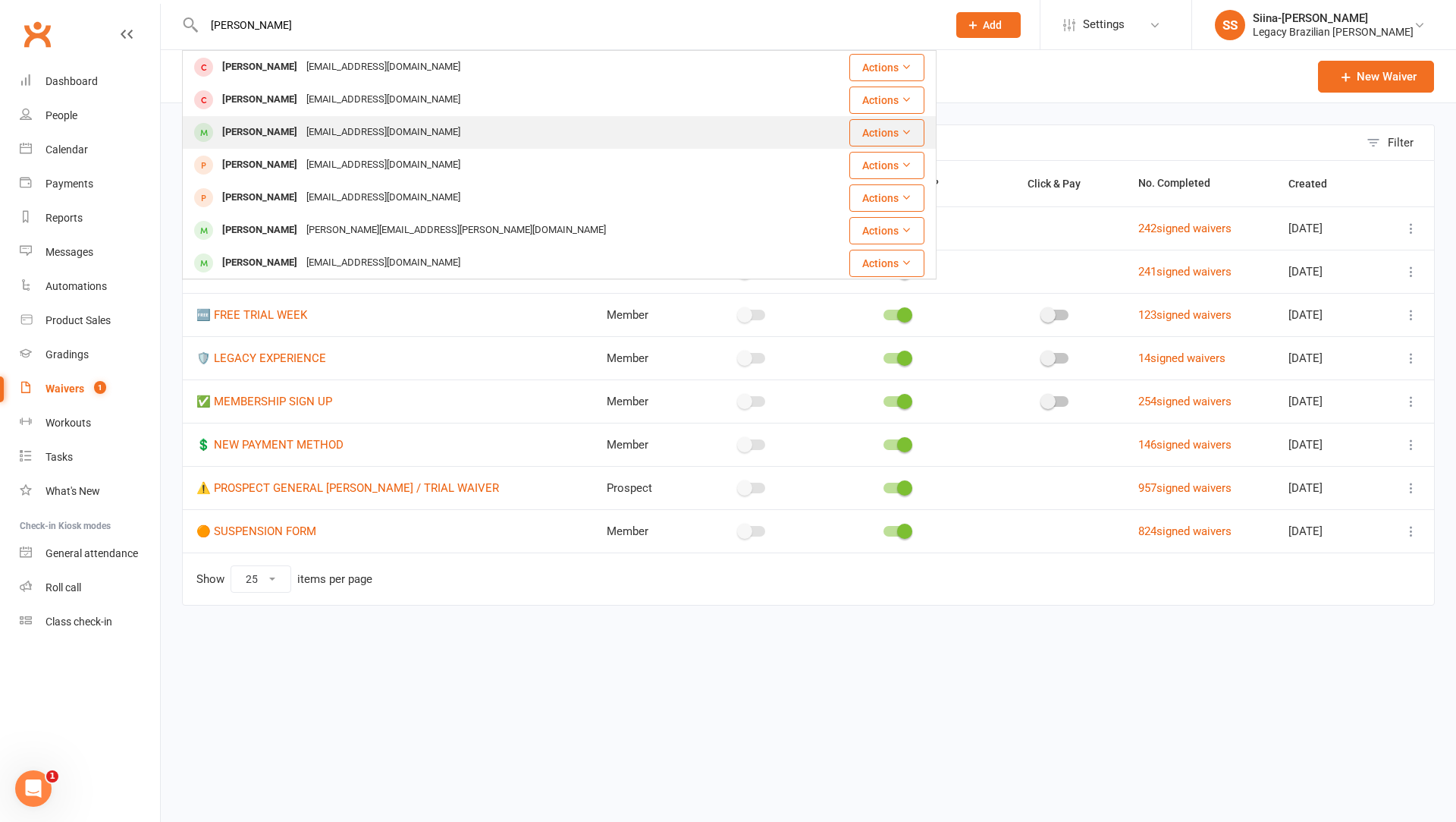
type input "[PERSON_NAME]"
click at [349, 133] on div "[EMAIL_ADDRESS][DOMAIN_NAME]" at bounding box center [383, 133] width 163 height 22
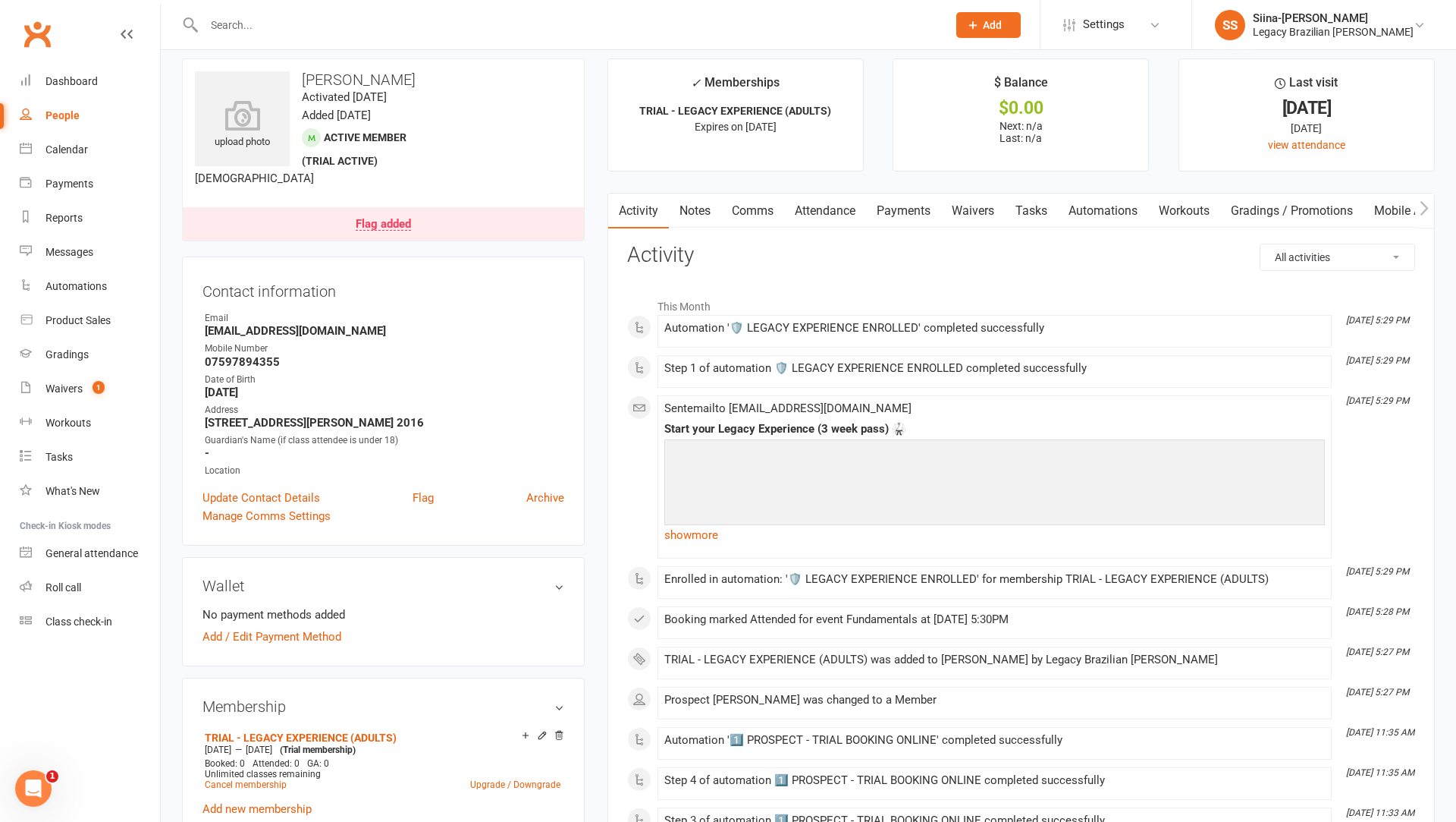
scroll to position [14, 0]
click at [425, 215] on link "Flag added" at bounding box center [384, 223] width 402 height 33
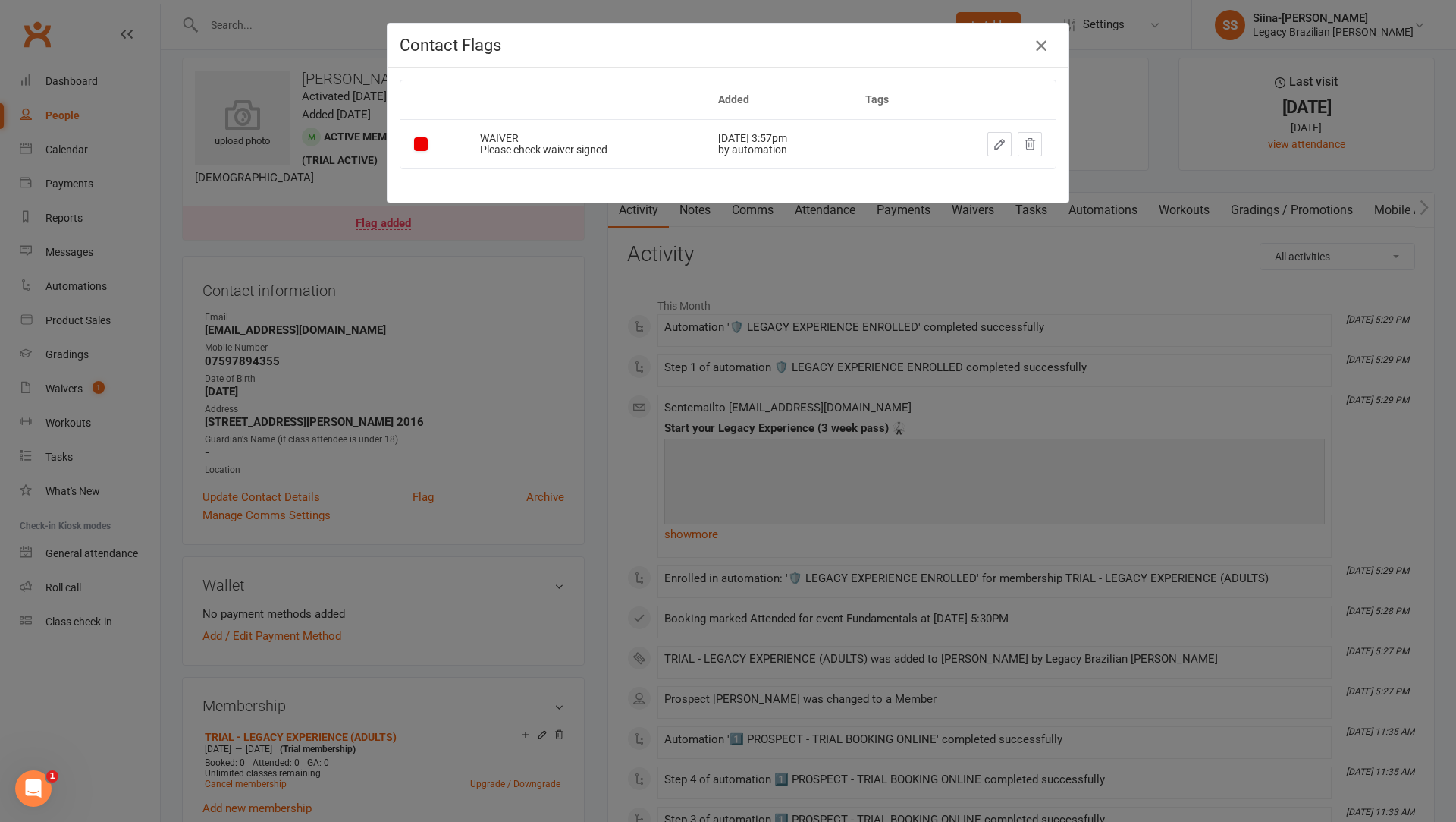
click at [1040, 51] on icon "button" at bounding box center [1041, 45] width 18 height 18
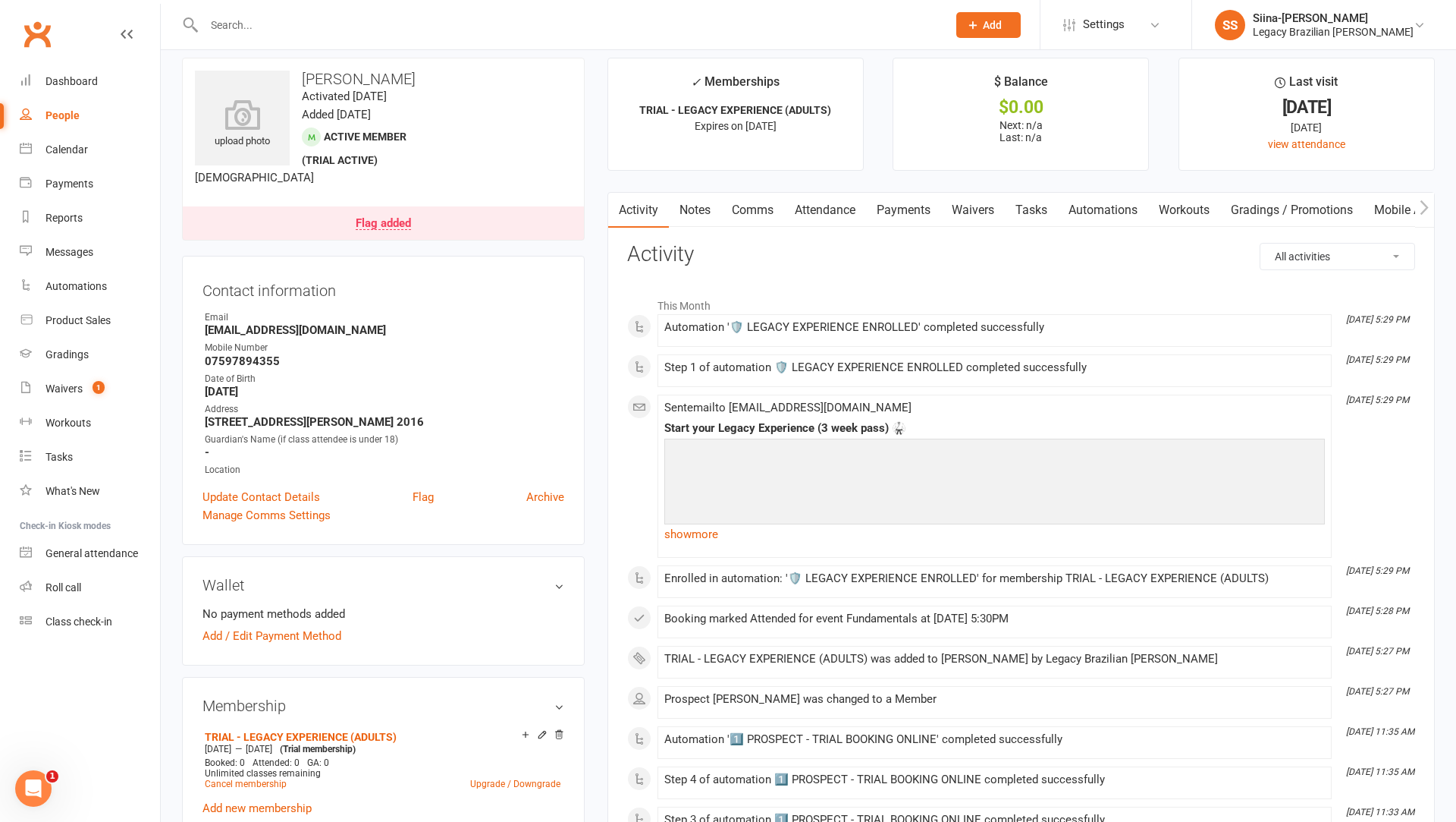
click at [962, 211] on link "Waivers" at bounding box center [973, 210] width 64 height 35
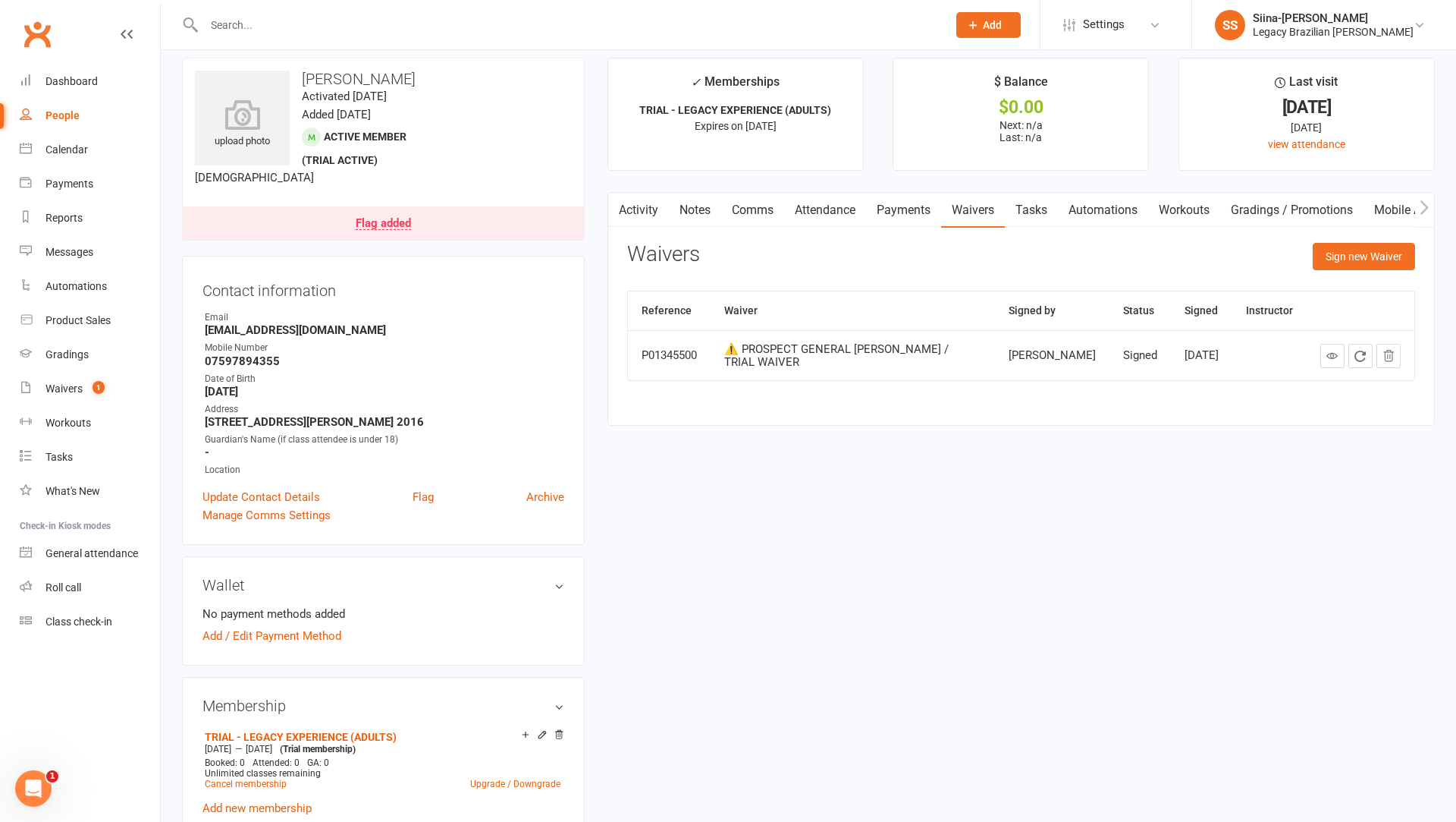
click at [367, 209] on link "Flag added" at bounding box center [384, 223] width 402 height 33
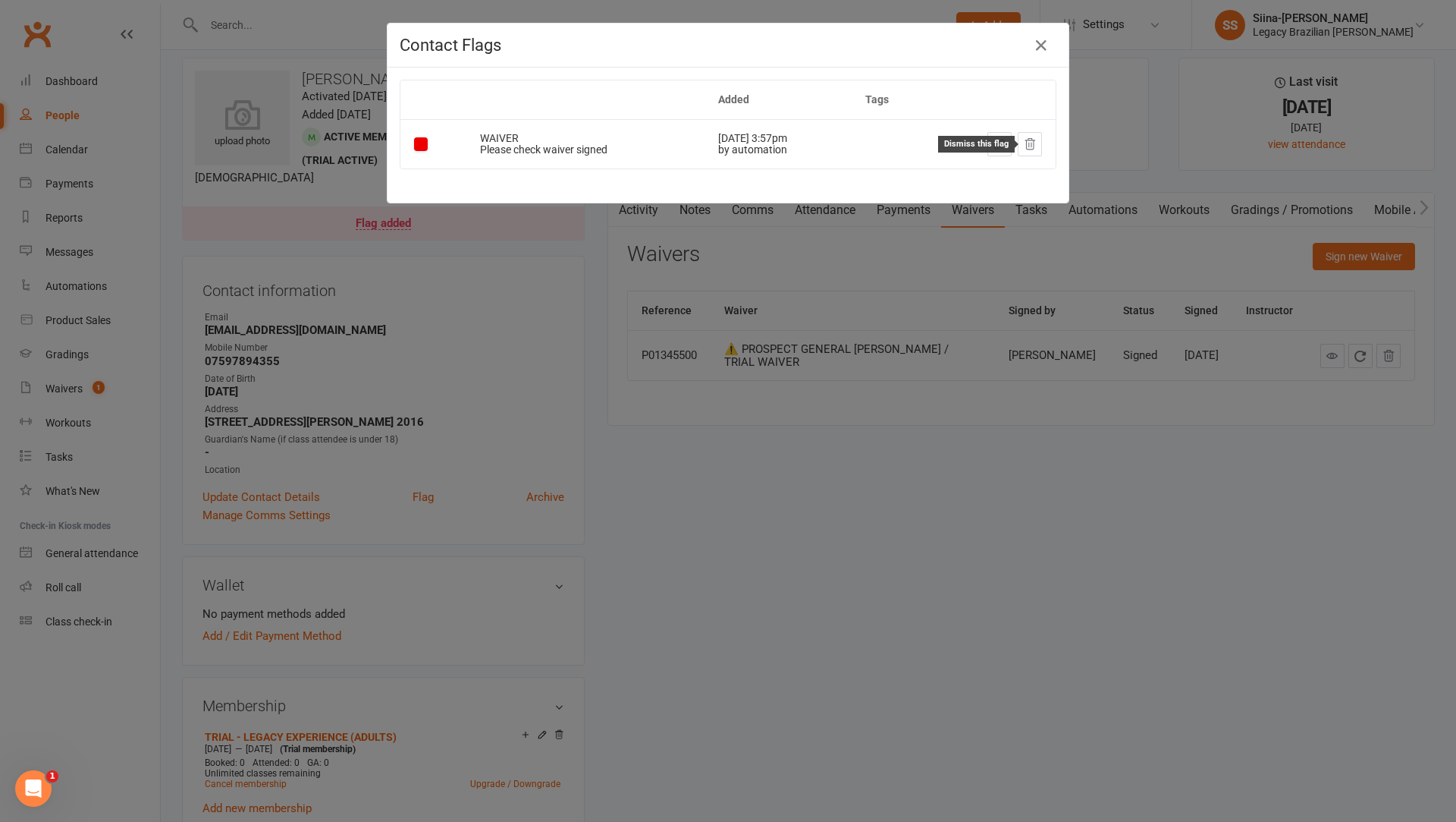
click at [1028, 146] on icon at bounding box center [1030, 144] width 14 height 14
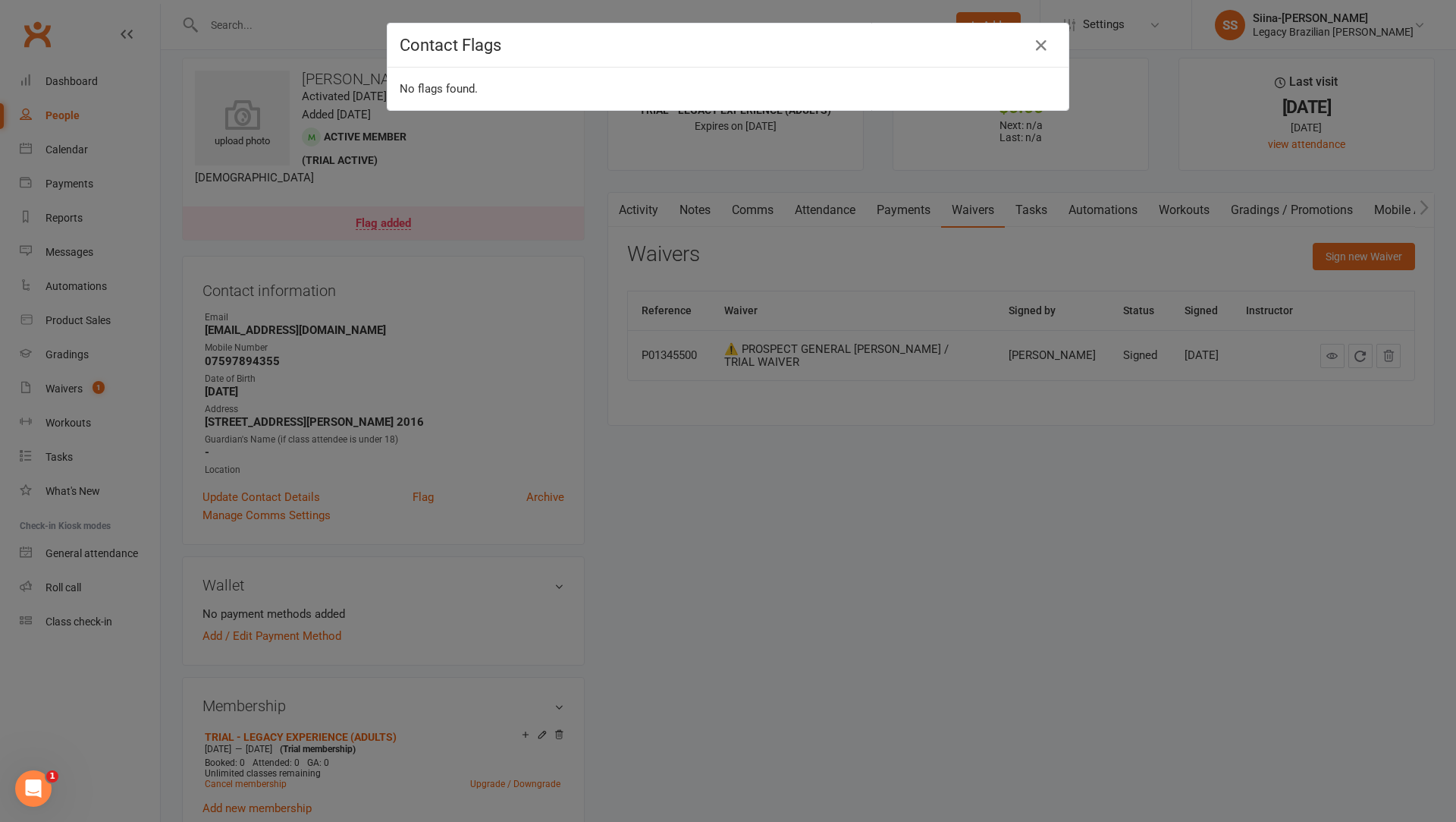
click at [365, 19] on div "Contact Flags No flags found." at bounding box center [728, 411] width 1456 height 822
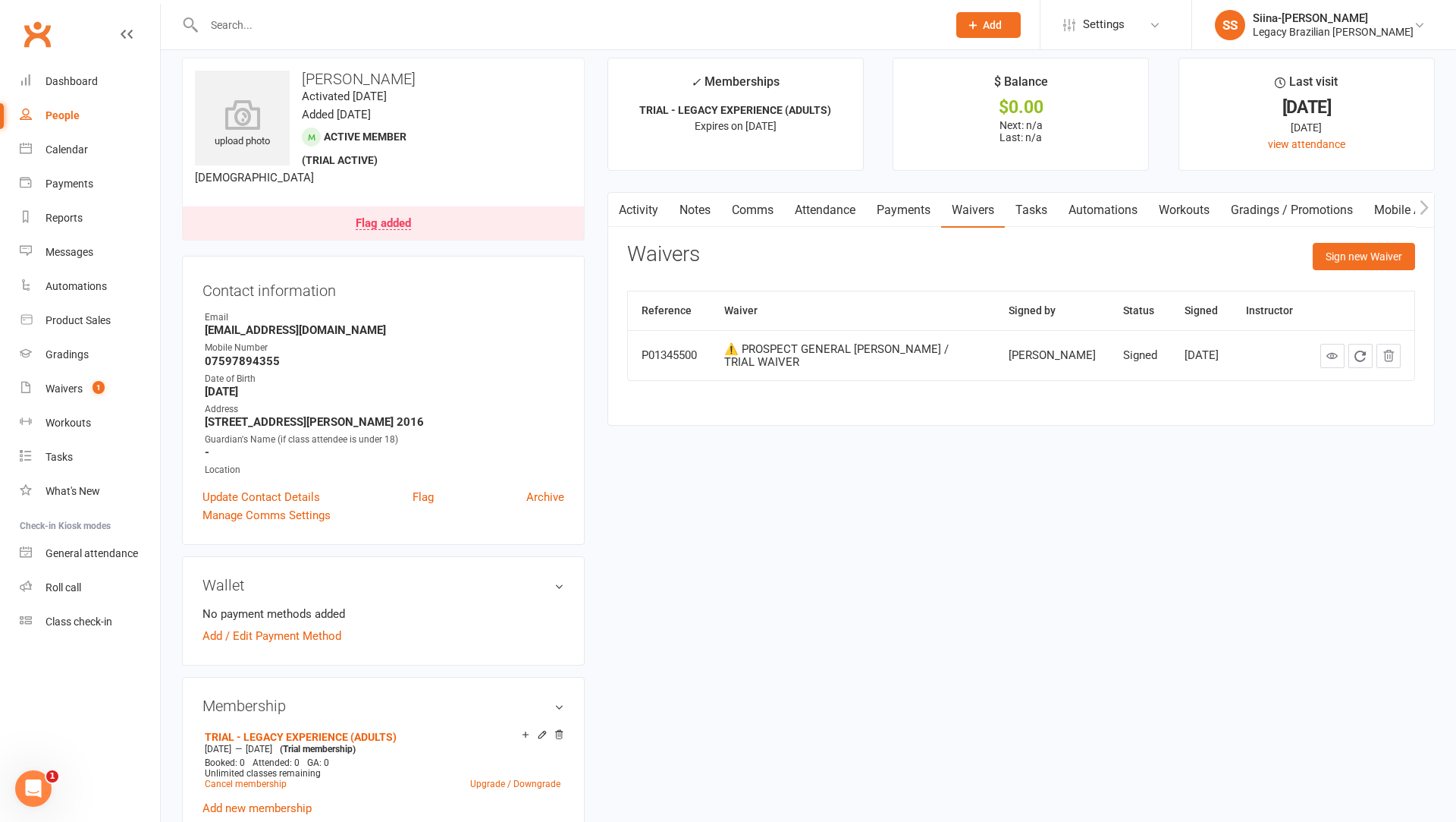
click at [308, 26] on input "text" at bounding box center [568, 25] width 737 height 21
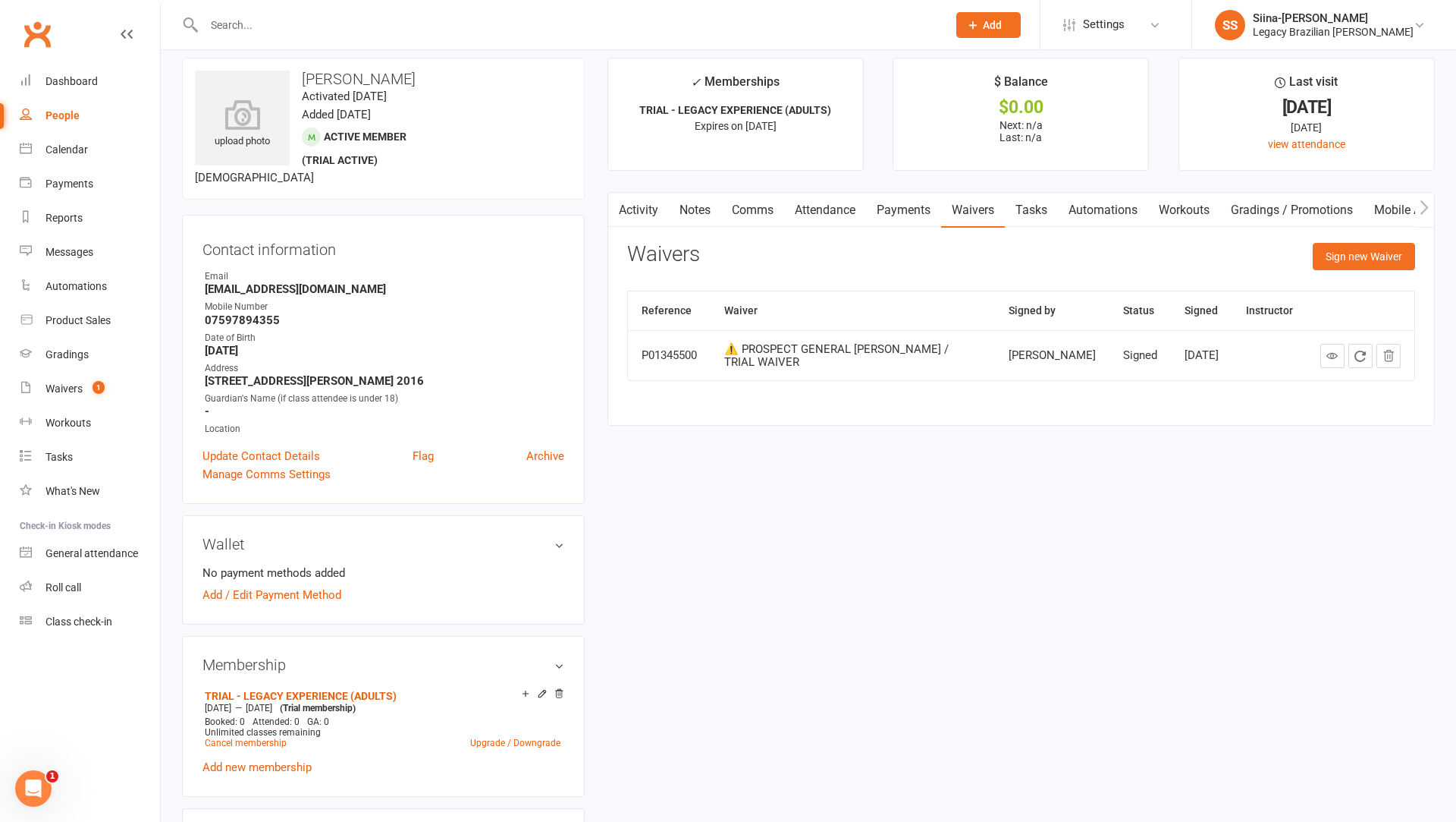
paste input "[PERSON_NAME] [PERSON_NAME]"
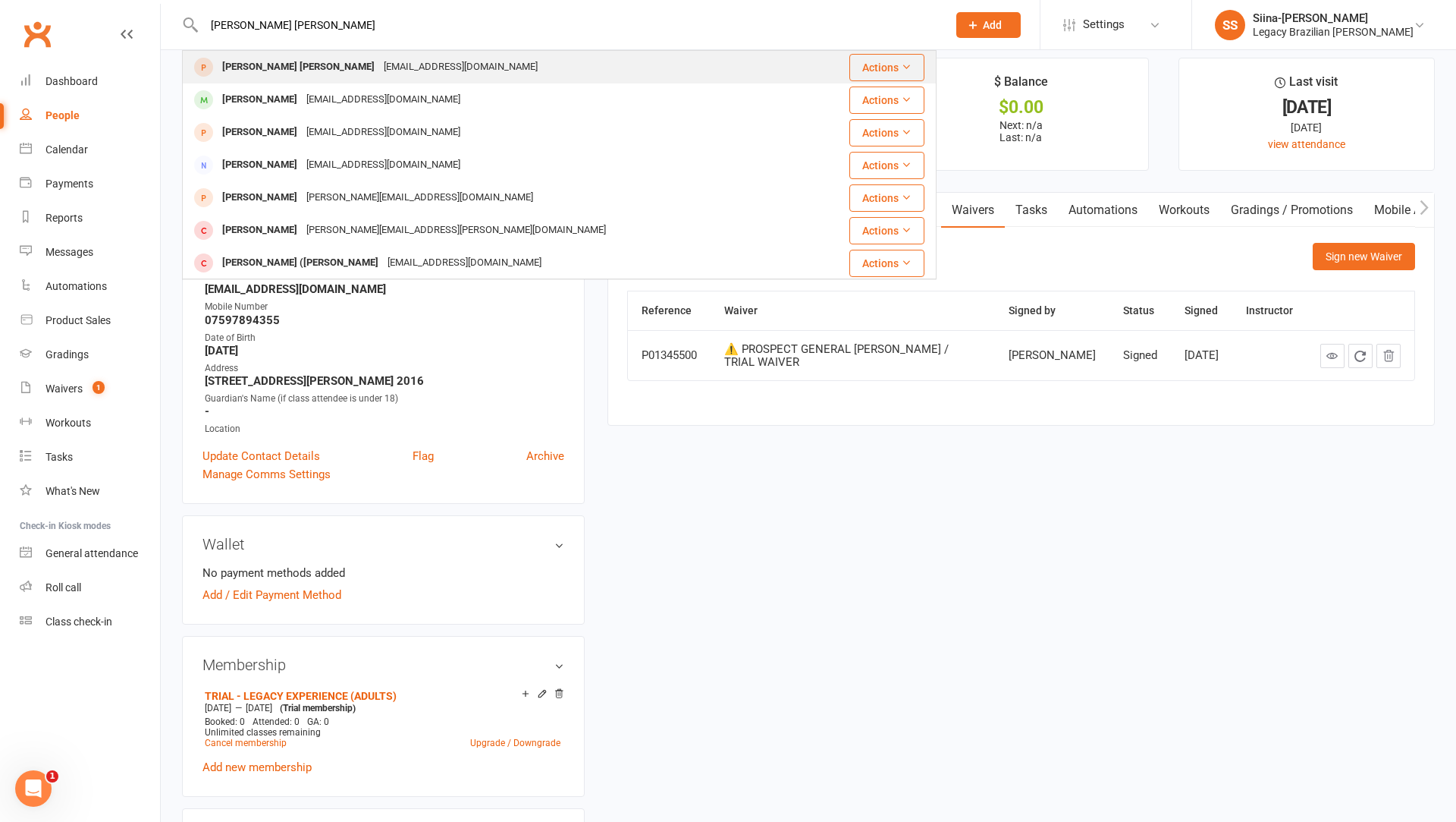
type input "[PERSON_NAME] [PERSON_NAME]"
click at [379, 74] on div "[EMAIL_ADDRESS][DOMAIN_NAME]" at bounding box center [461, 67] width 163 height 22
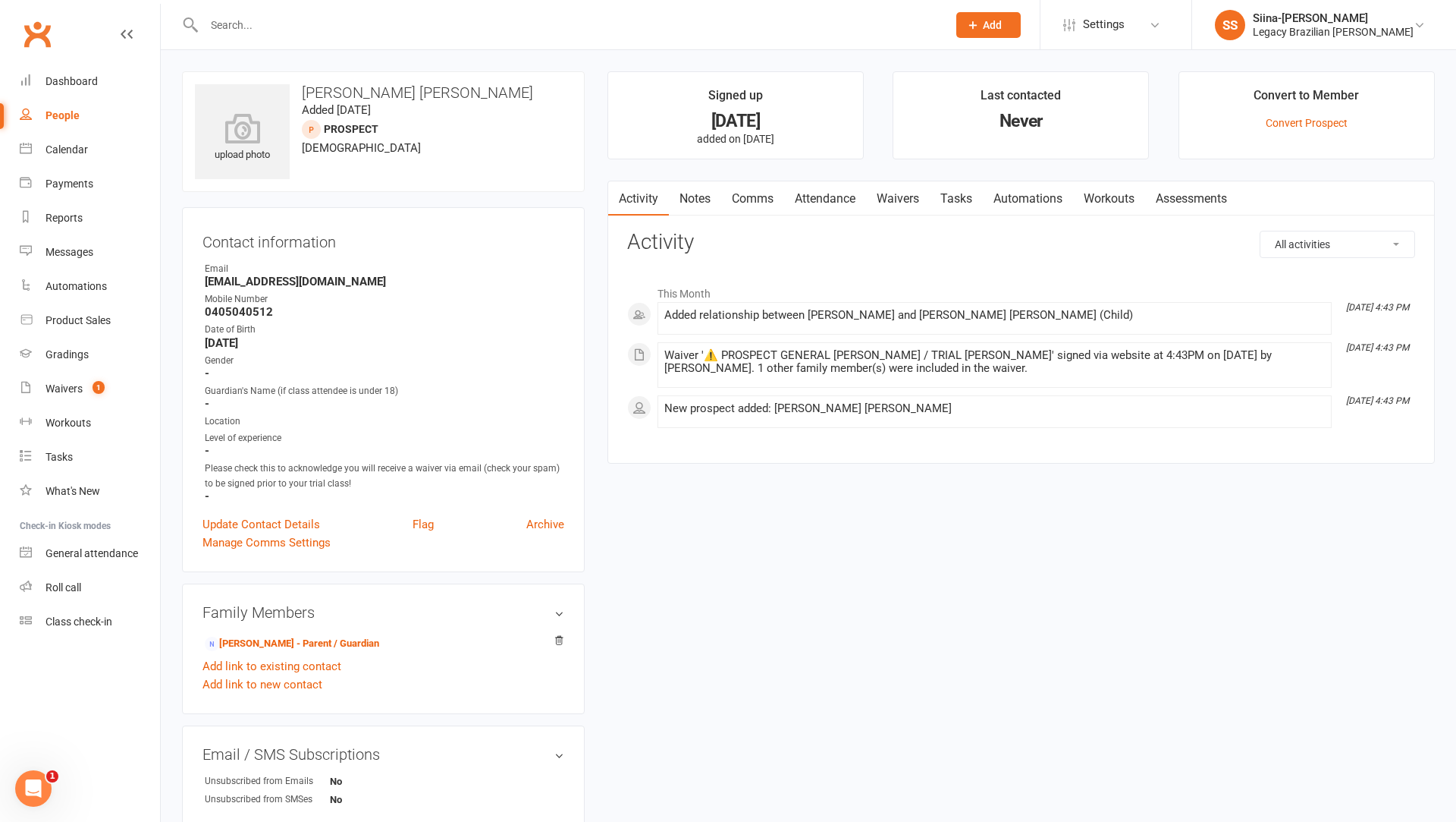
click at [325, 25] on input "text" at bounding box center [568, 25] width 737 height 21
paste input "[PERSON_NAME]"
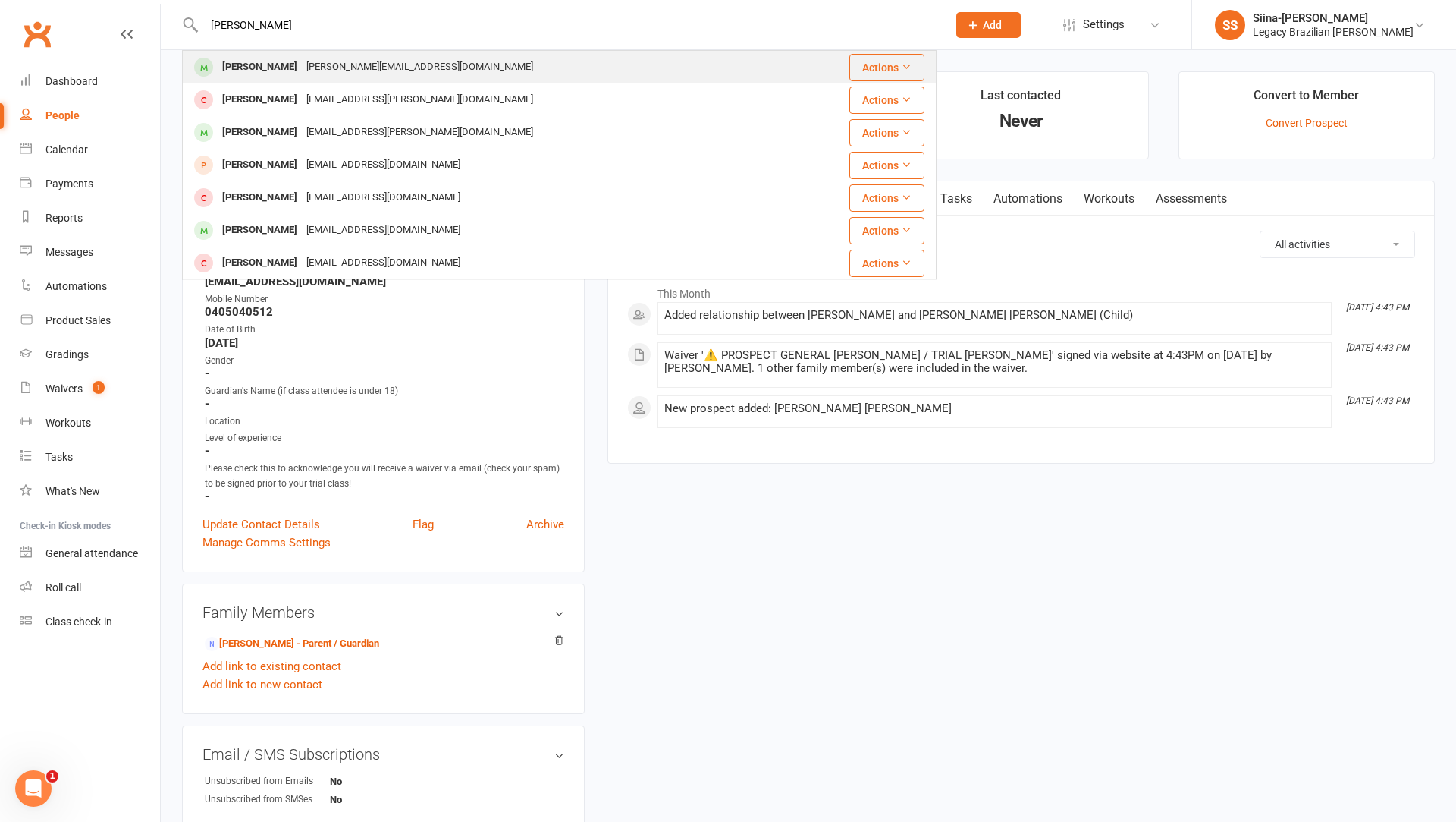
type input "[PERSON_NAME]"
click at [302, 64] on div "[PERSON_NAME][EMAIL_ADDRESS][DOMAIN_NAME]" at bounding box center [419, 67] width 236 height 22
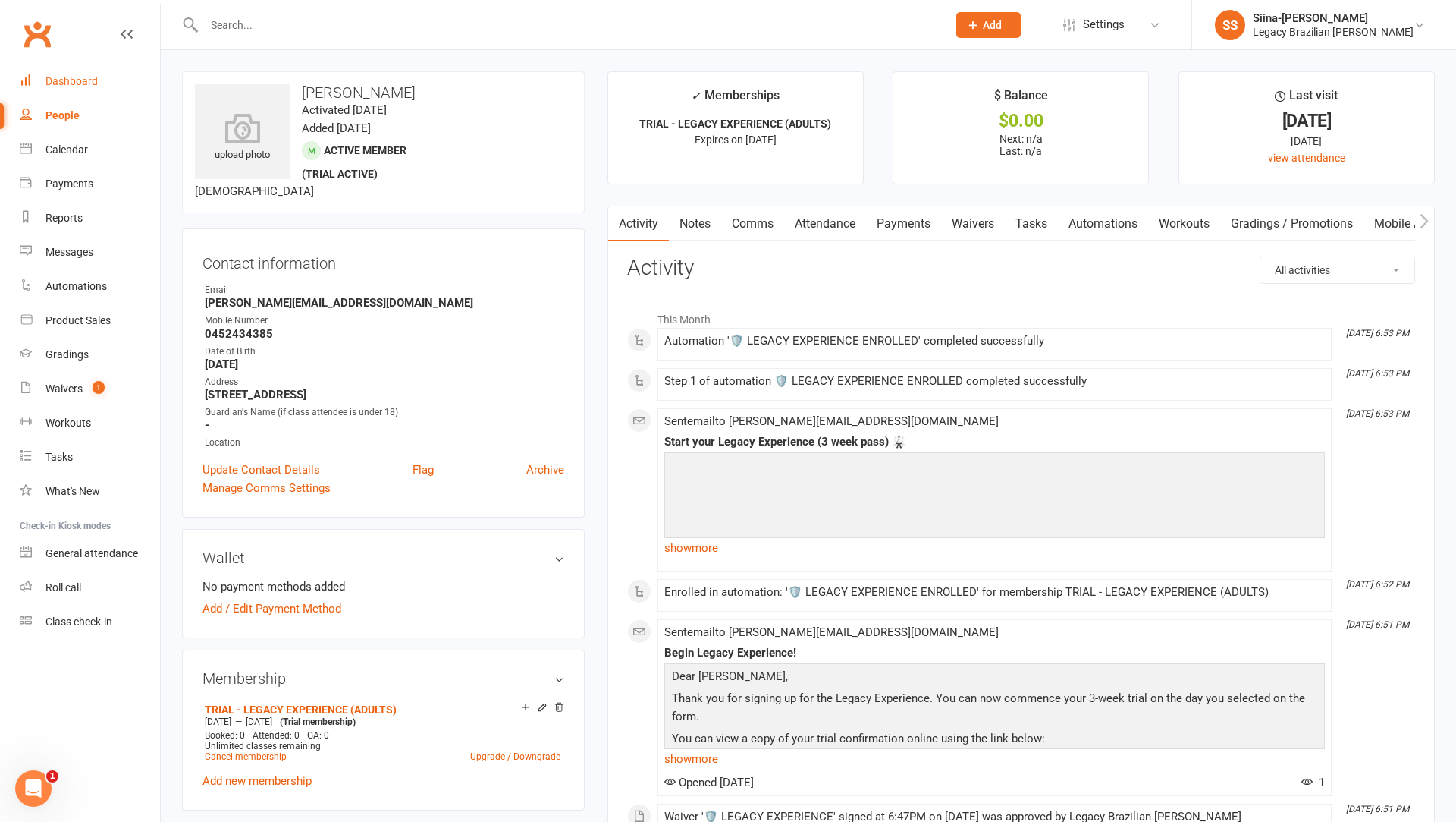
click at [87, 74] on link "Dashboard" at bounding box center [89, 81] width 140 height 34
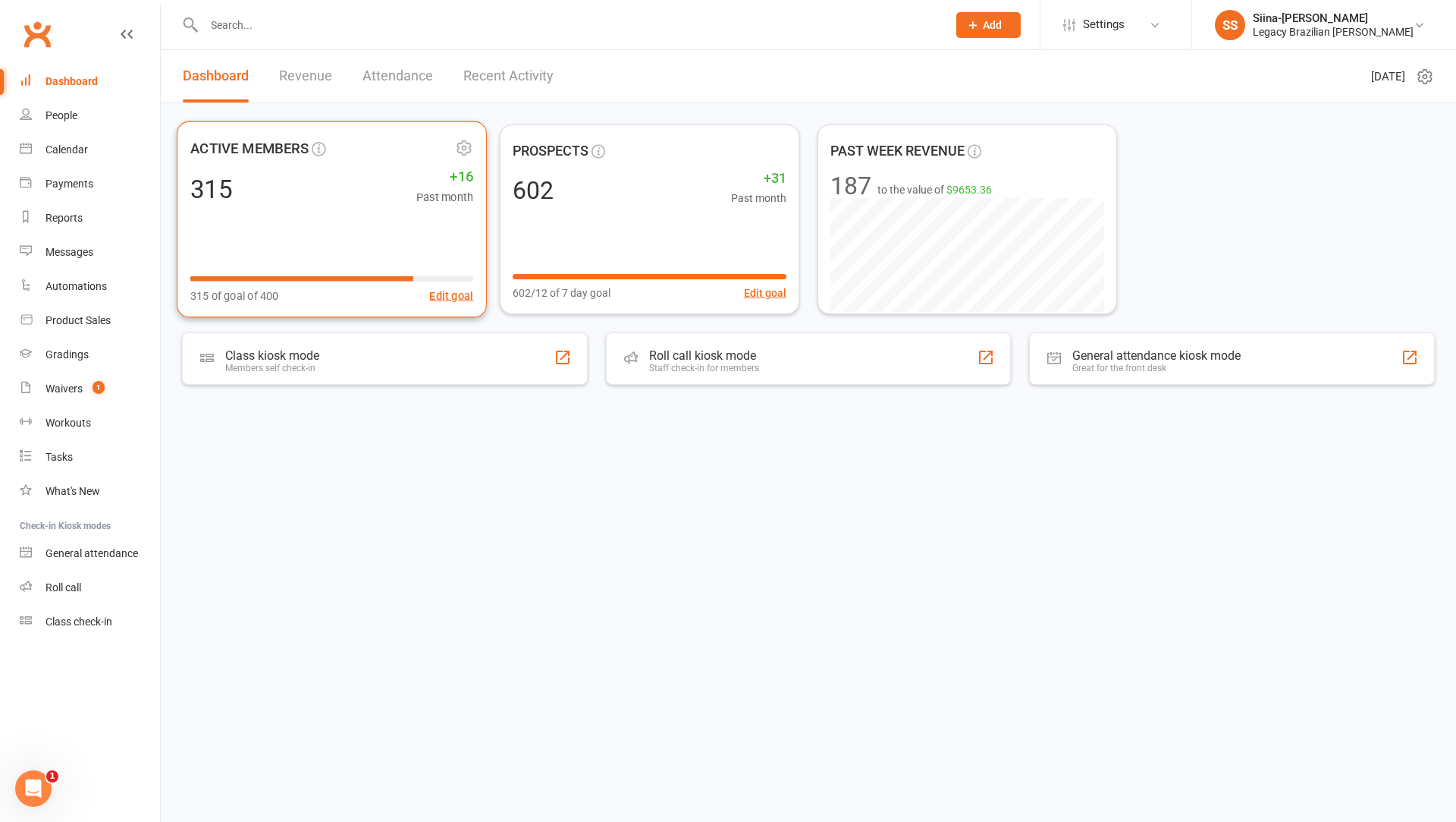
click at [382, 157] on span "ACTIVE MEMBERS" at bounding box center [322, 148] width 262 height 22
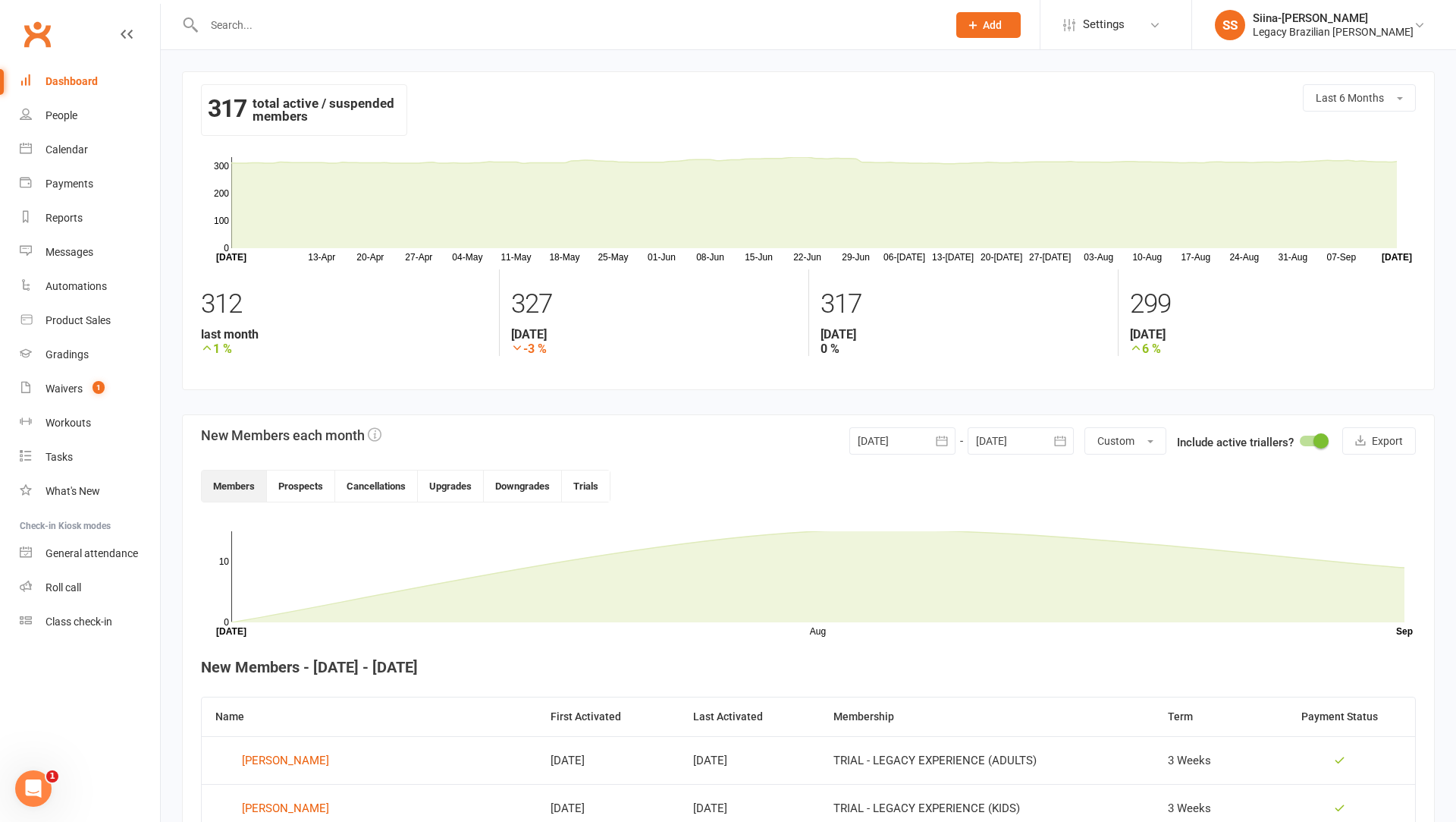
click at [928, 442] on div at bounding box center [902, 440] width 106 height 27
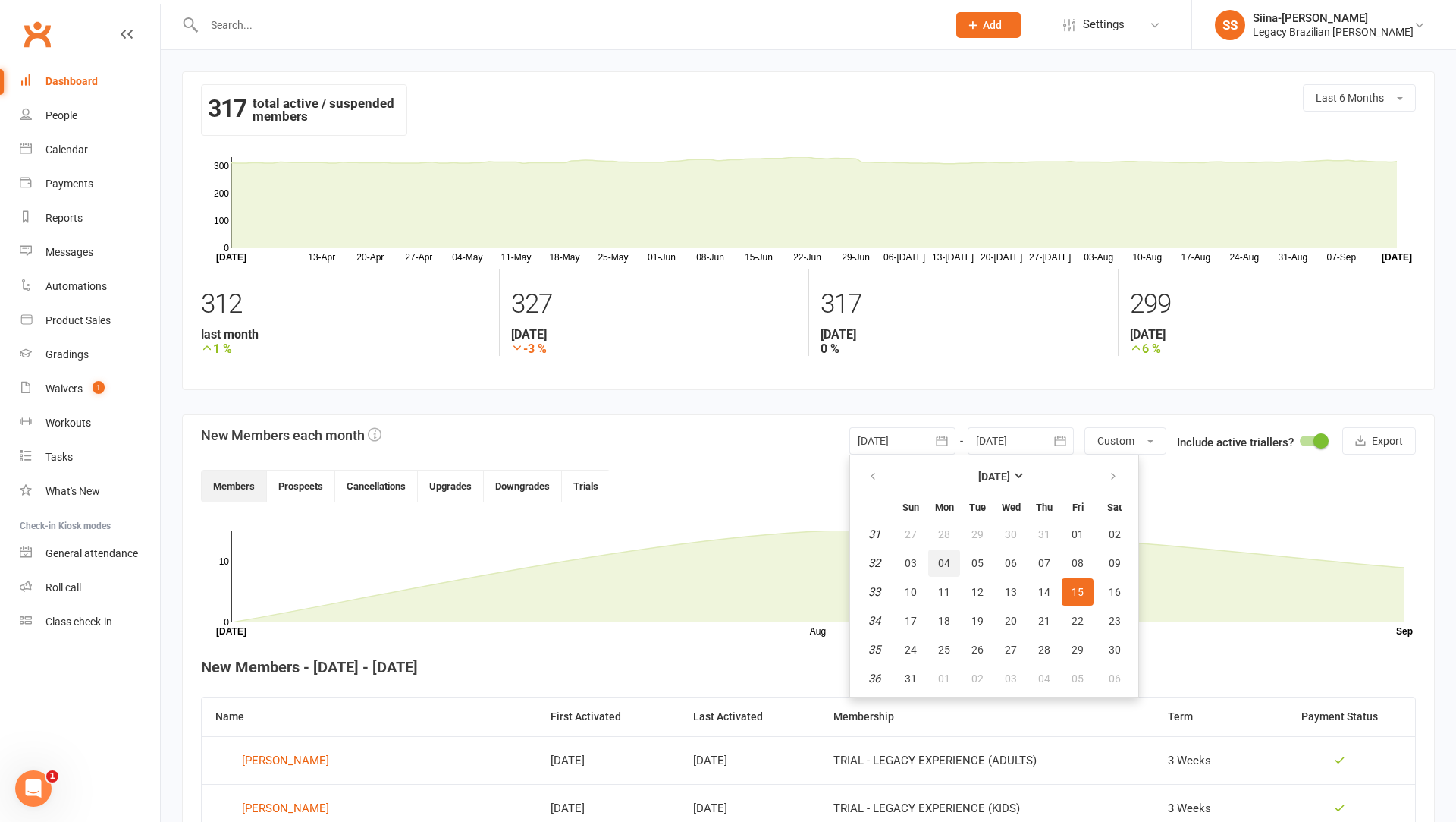
click at [947, 557] on span "04" at bounding box center [944, 563] width 12 height 12
type input "[DATE]"
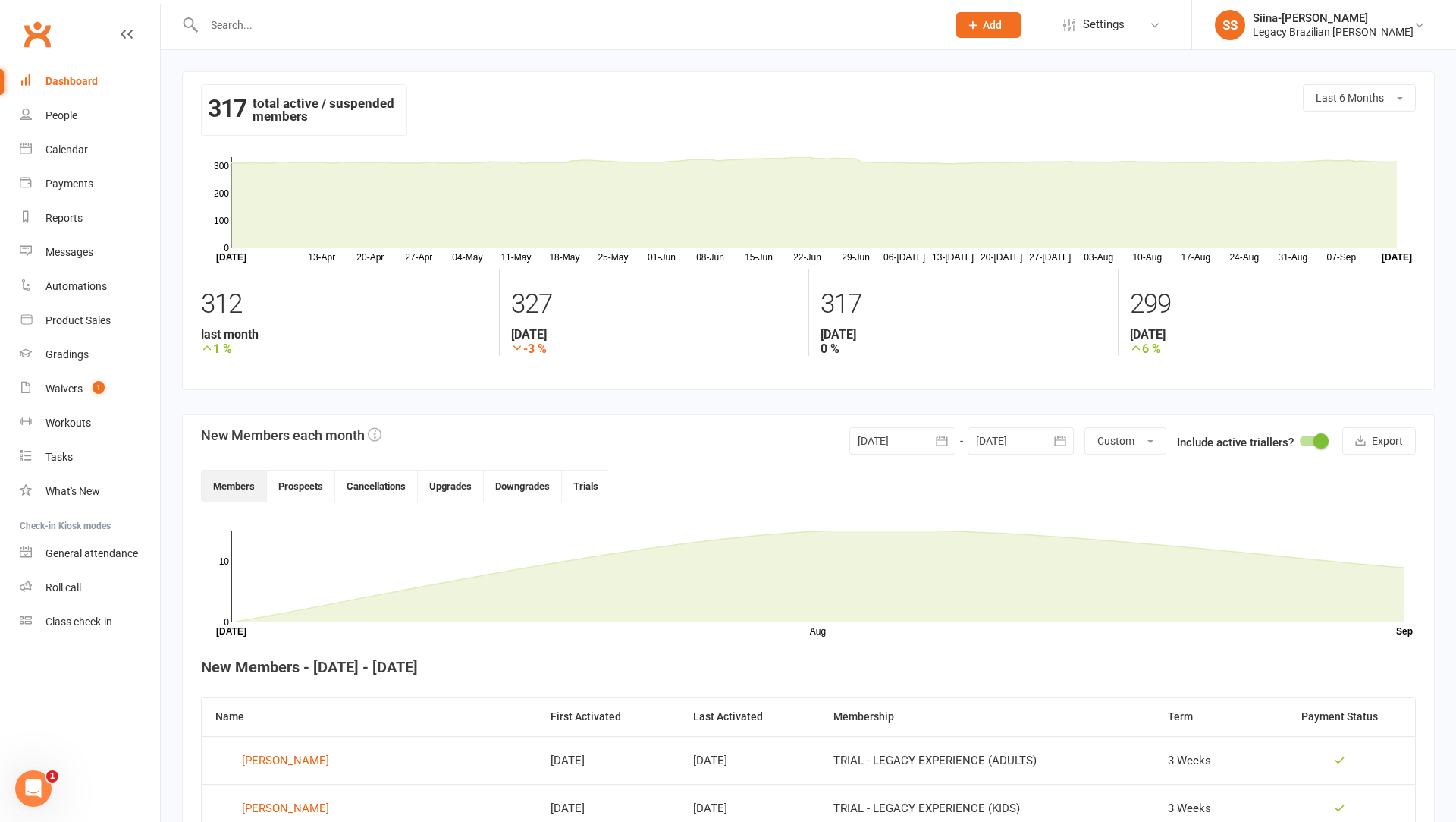
click at [1013, 440] on div at bounding box center [1020, 440] width 106 height 27
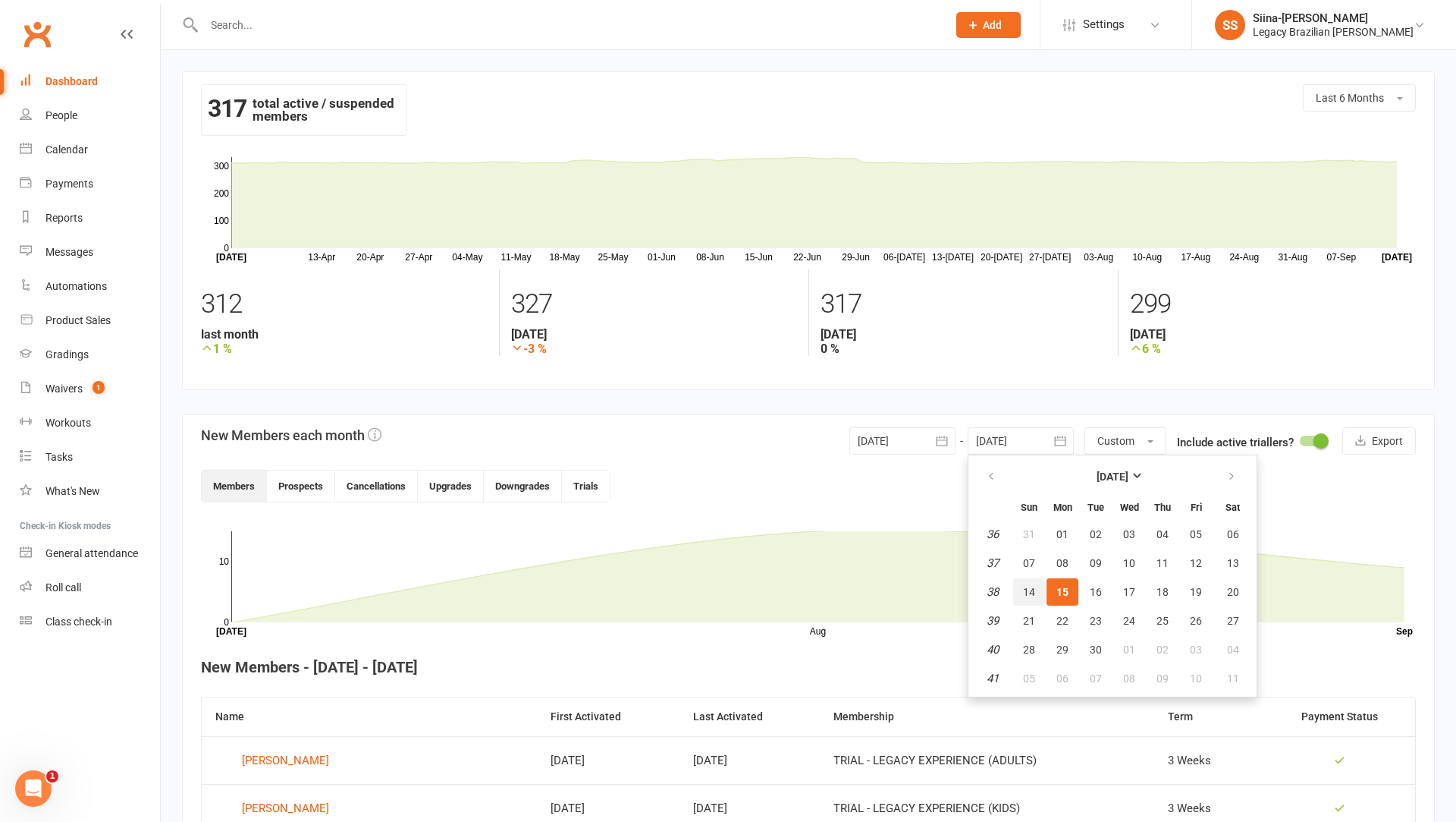
click at [1026, 592] on span "14" at bounding box center [1030, 592] width 12 height 12
type input "[DATE]"
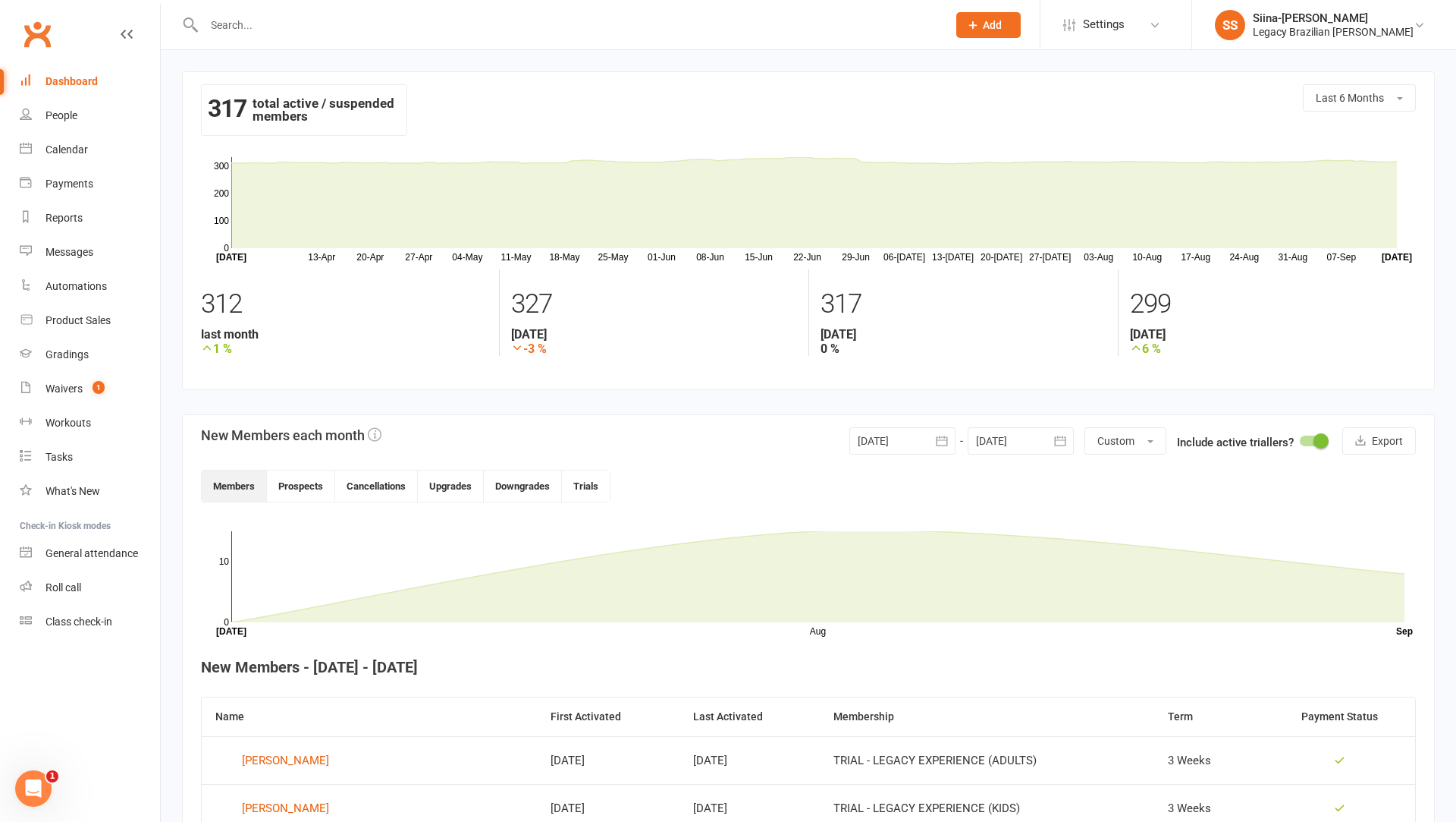
click at [910, 430] on div at bounding box center [902, 440] width 106 height 27
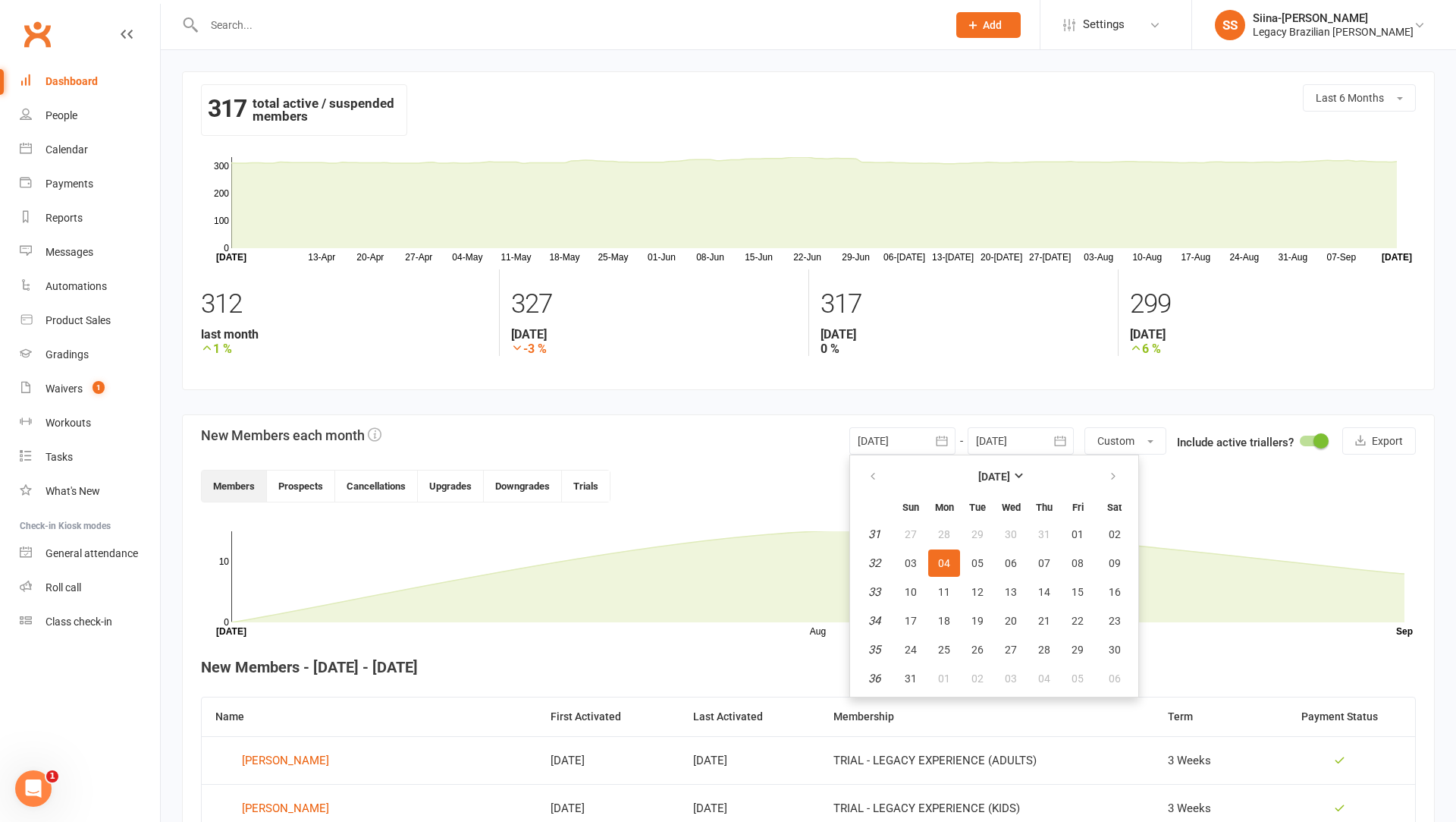
click at [1133, 480] on table "[DATE] Sun Mon Tue Wed Thu Fri Sat 31 27 28 29 30 31 01 02 32 03 04 05 06 07 08…" at bounding box center [995, 575] width 282 height 235
click at [1121, 480] on button "button" at bounding box center [1115, 476] width 33 height 27
click at [945, 554] on button "08" at bounding box center [944, 562] width 32 height 27
type input "[DATE]"
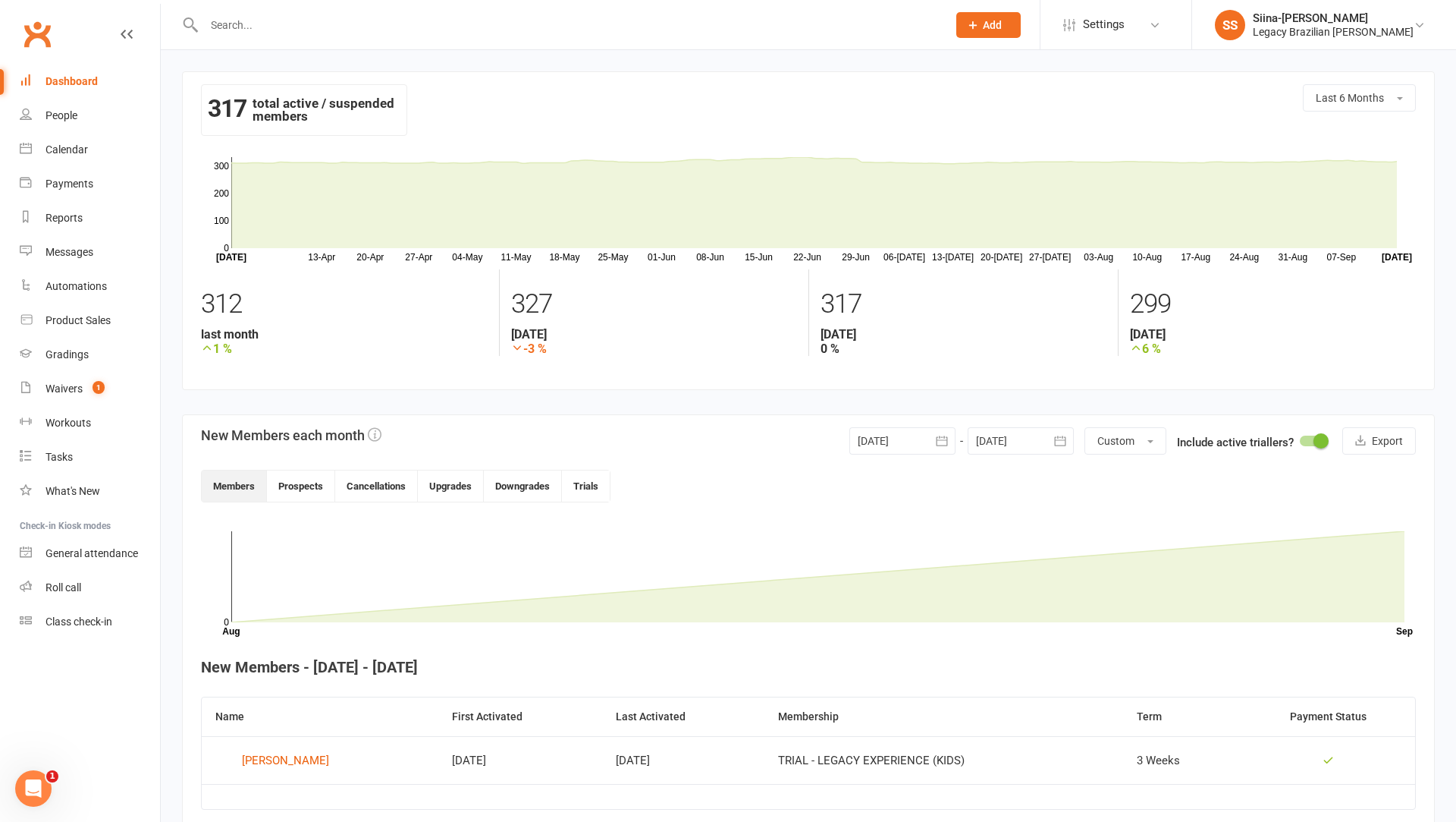
click at [1002, 439] on div at bounding box center [1020, 440] width 106 height 27
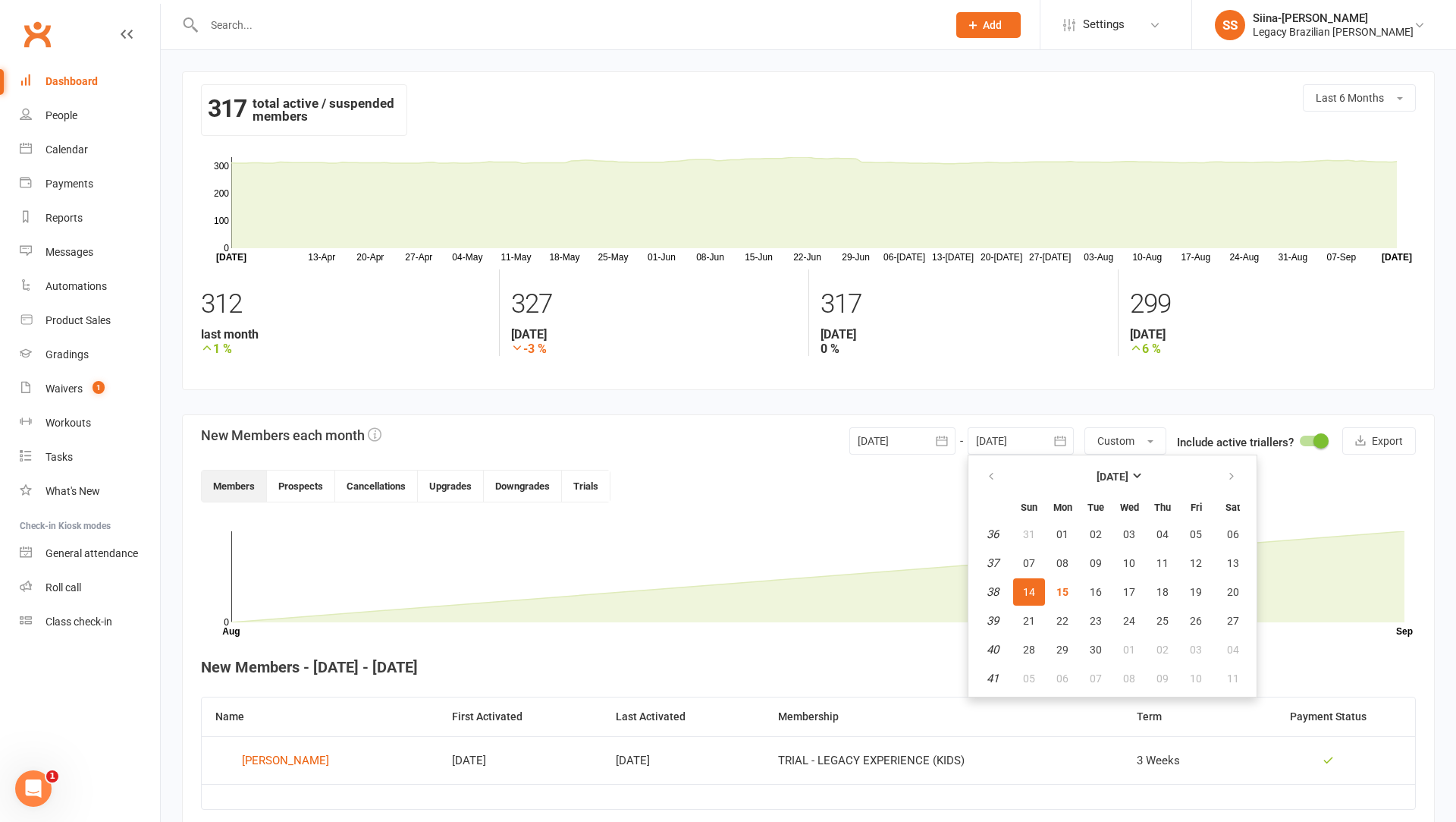
click at [1026, 588] on span "14" at bounding box center [1030, 592] width 12 height 12
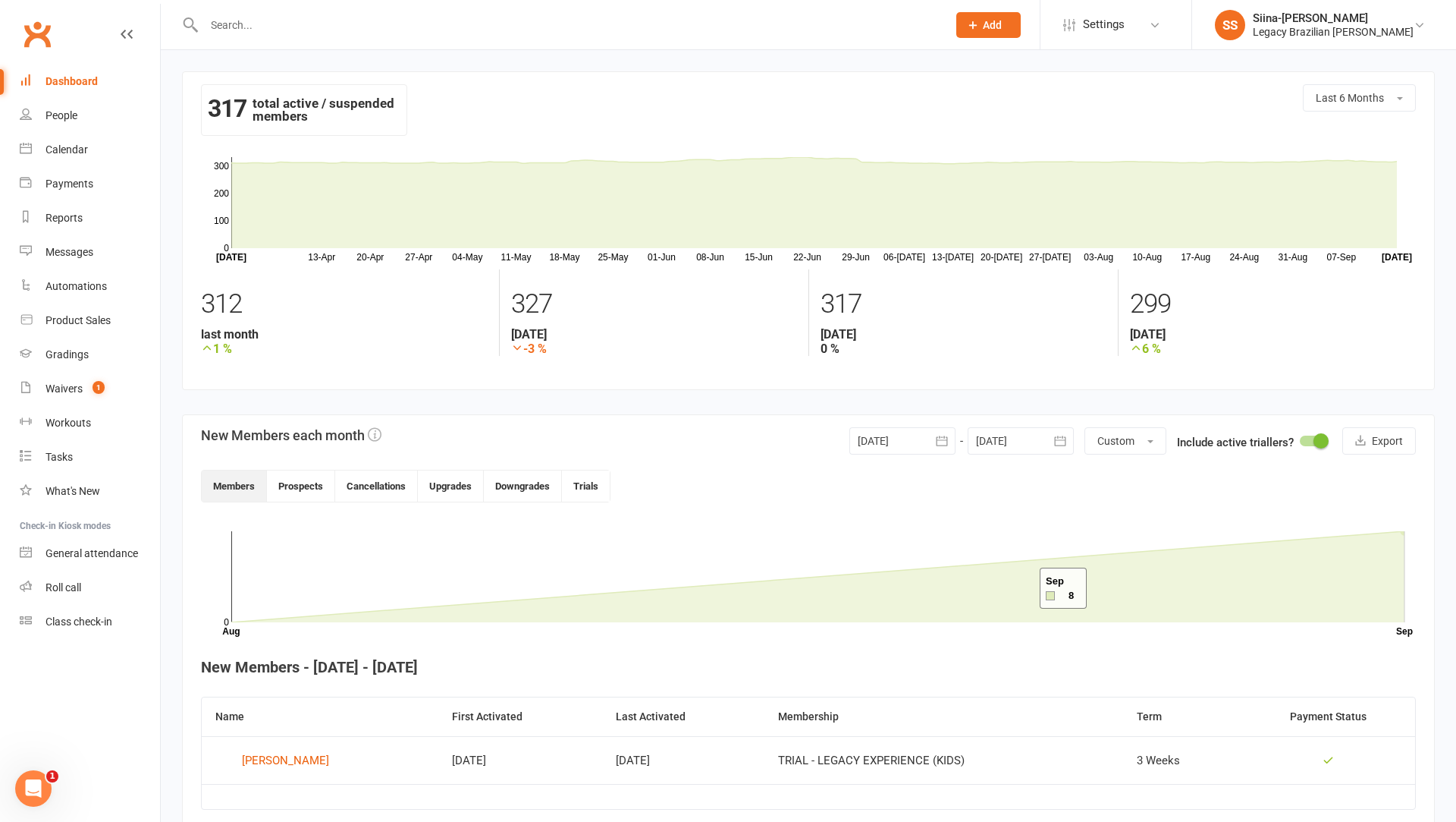
click at [916, 531] on rect at bounding box center [818, 576] width 1174 height 91
click at [453, 98] on div "317 total active / suspended members Last 6 Months" at bounding box center [808, 117] width 1215 height 65
drag, startPoint x: 453, startPoint y: 154, endPoint x: 175, endPoint y: 84, distance: 286.7
click at [175, 84] on div "317 total active / suspended members Last 6 Months [DATE]-[DATE]-[DATE]-[DATE]-…" at bounding box center [808, 459] width 1296 height 818
click at [169, 51] on div "317 total active / suspended members Last 6 Months [DATE]-[DATE]-[DATE]-[DATE]-…" at bounding box center [808, 459] width 1296 height 818
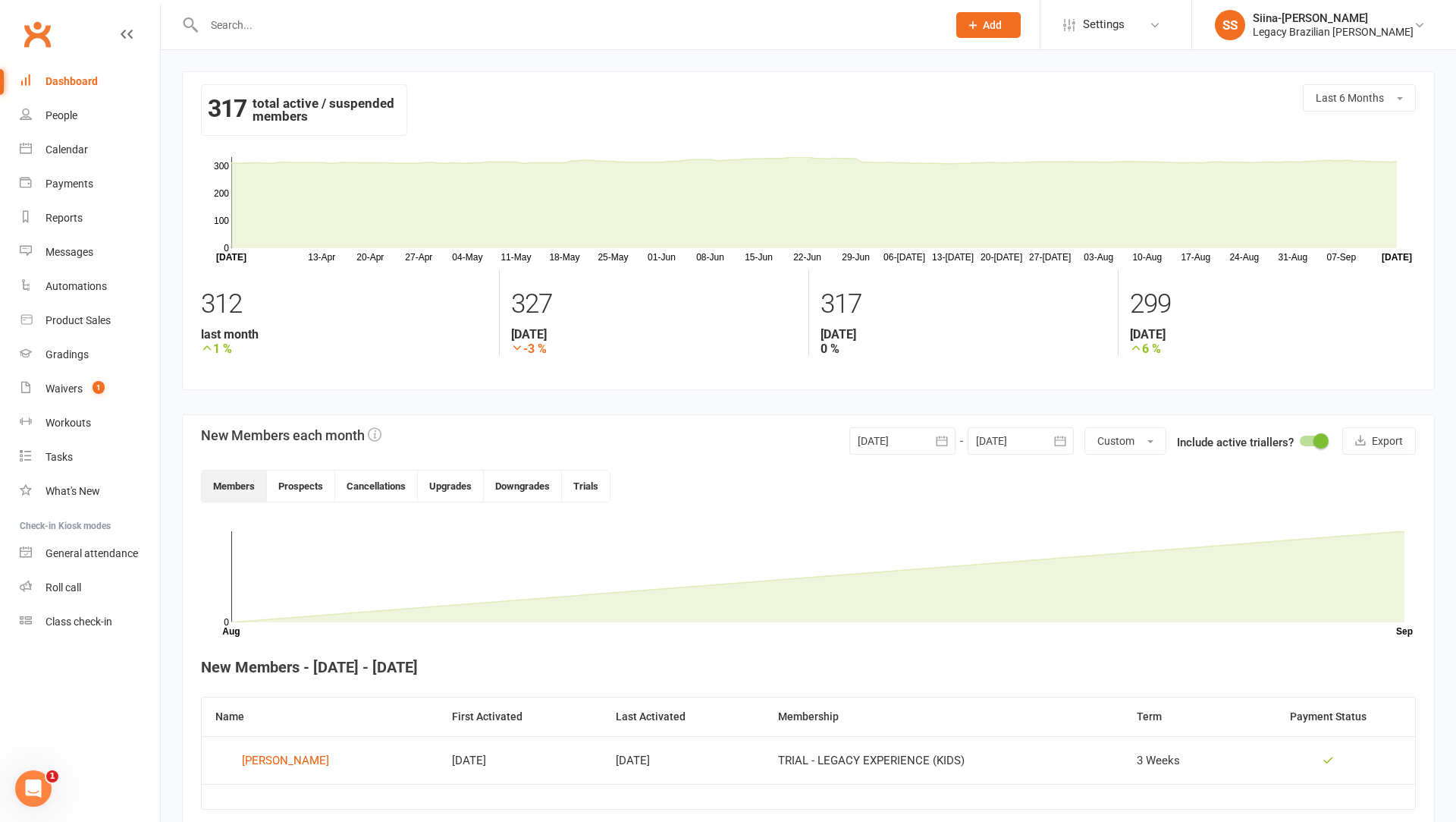
click at [167, 57] on div "317 total active / suspended members Last 6 Months [DATE]-[DATE]-[DATE]-[DATE]-…" at bounding box center [808, 459] width 1296 height 818
